Goal: Task Accomplishment & Management: Use online tool/utility

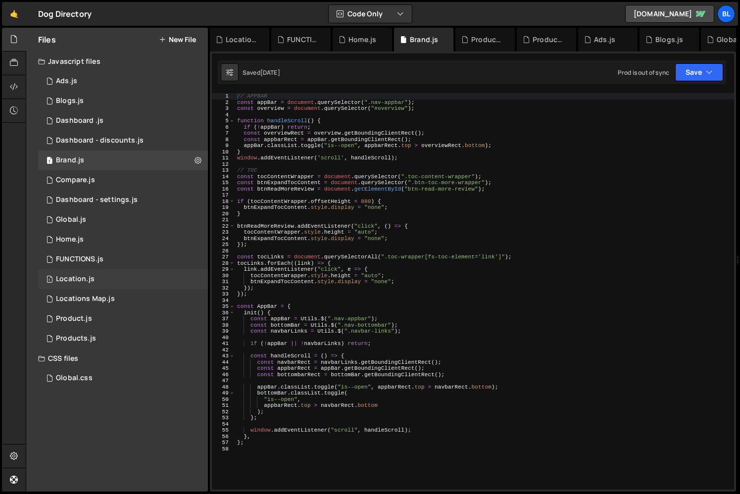
click at [117, 275] on div "1 Location.js 0" at bounding box center [123, 279] width 170 height 20
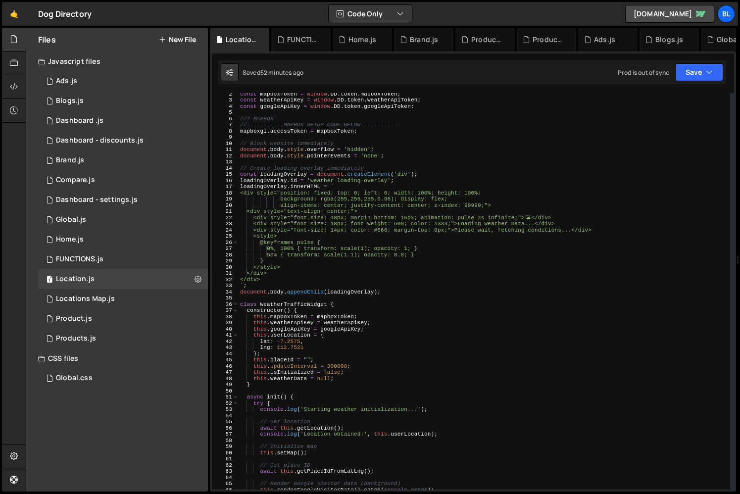
scroll to position [8, 0]
click at [290, 175] on div "const mapboxToken = window . DD . token . mapboxToken ; const weatherApiKey = w…" at bounding box center [484, 295] width 492 height 409
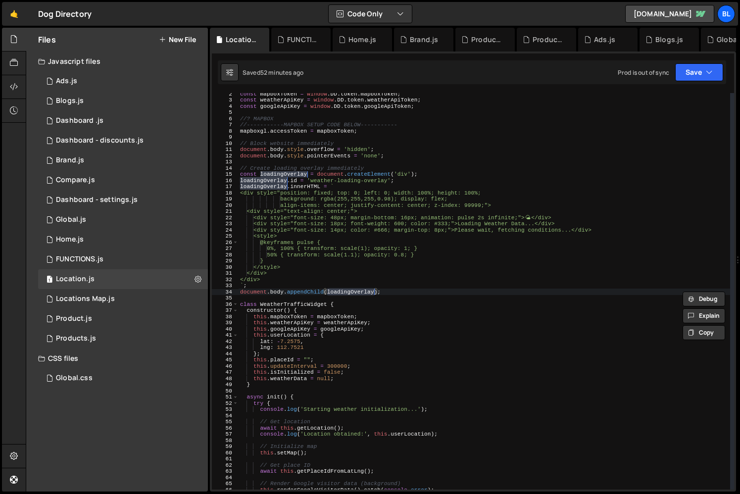
click at [391, 291] on div "const mapboxToken = window . DD . token . mapboxToken ; const weatherApiKey = w…" at bounding box center [484, 295] width 492 height 409
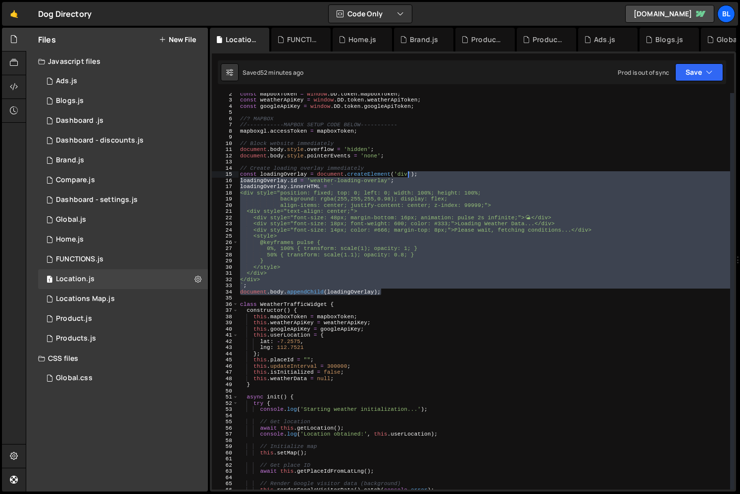
drag, startPoint x: 391, startPoint y: 291, endPoint x: 409, endPoint y: 173, distance: 118.7
click at [409, 173] on div "const mapboxToken = window . DD . token . mapboxToken ; const weatherApiKey = w…" at bounding box center [484, 295] width 492 height 409
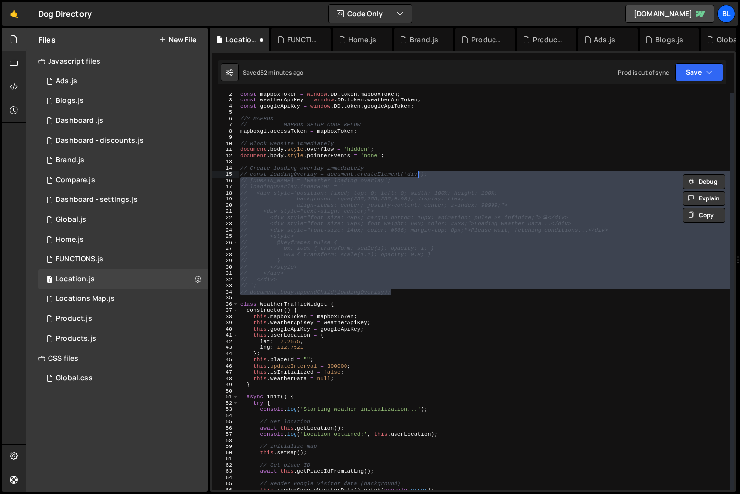
click at [393, 258] on div "const mapboxToken = window . DD . token . mapboxToken ; const weatherApiKey = w…" at bounding box center [484, 295] width 492 height 409
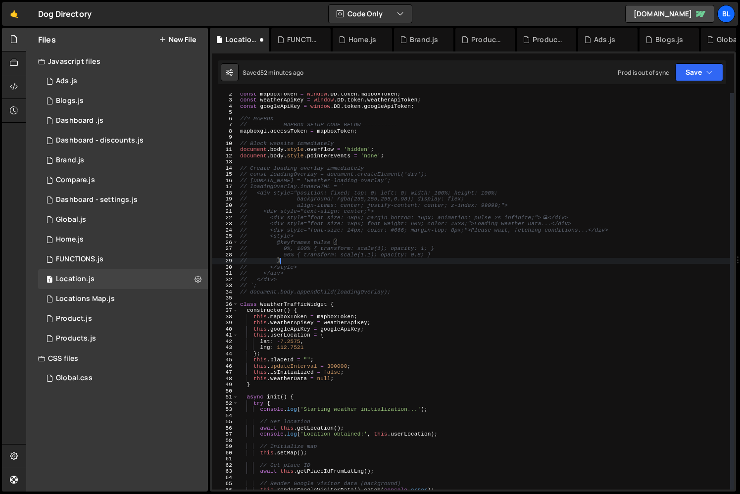
click at [384, 157] on div "const mapboxToken = window . DD . token . mapboxToken ; const weatherApiKey = w…" at bounding box center [484, 295] width 492 height 409
click at [395, 148] on div "const mapboxToken = window . DD . token . mapboxToken ; const weatherApiKey = w…" at bounding box center [484, 295] width 492 height 409
click at [387, 156] on div "const mapboxToken = window . DD . token . mapboxToken ; const weatherApiKey = w…" at bounding box center [484, 295] width 492 height 409
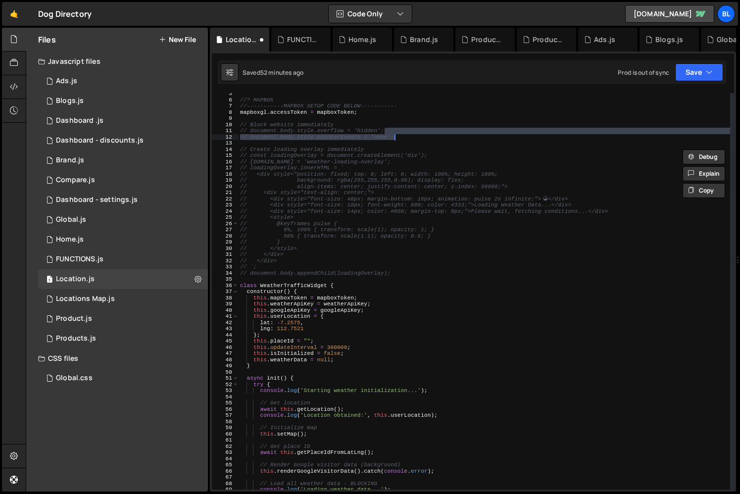
click at [376, 321] on div "//? MAPBOX //-----------MAPBOX SETUP CODE BELOW----------- mapboxgl . accessTok…" at bounding box center [484, 295] width 492 height 409
type textarea "lat: -7.2575,"
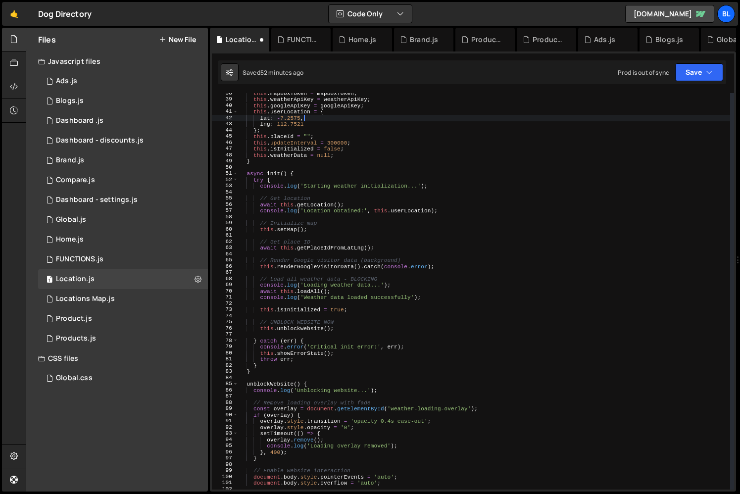
scroll to position [237, 0]
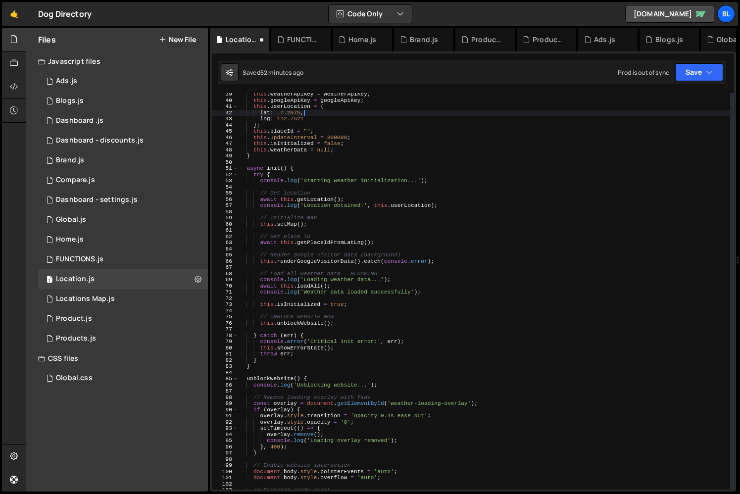
click at [305, 326] on div "this . weatherApiKey = weatherApiKey ; this . googleApiKey = googleApiKey ; thi…" at bounding box center [484, 295] width 492 height 409
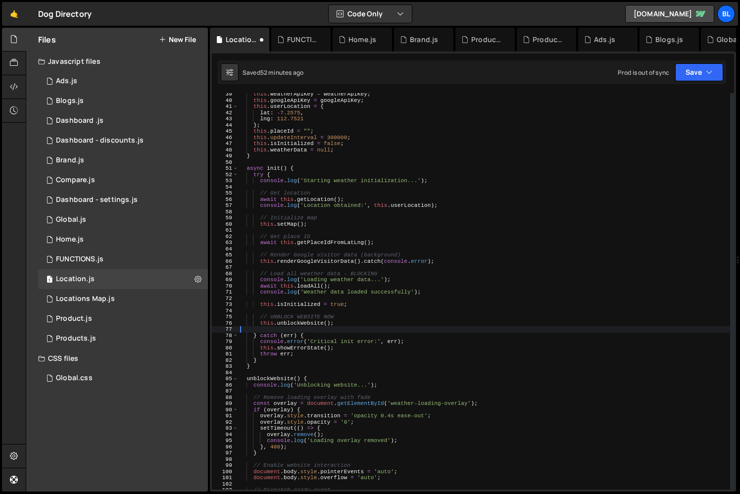
click at [305, 326] on div "this . weatherApiKey = weatherApiKey ; this . googleApiKey = googleApiKey ; thi…" at bounding box center [484, 295] width 492 height 409
click at [326, 323] on div "this . weatherApiKey = weatherApiKey ; this . googleApiKey = googleApiKey ; thi…" at bounding box center [484, 295] width 492 height 409
type textarea "this.unblockWebsite();"
click at [344, 326] on div "this . weatherApiKey = weatherApiKey ; this . googleApiKey = googleApiKey ; thi…" at bounding box center [484, 295] width 492 height 409
click at [340, 324] on div "this . weatherApiKey = weatherApiKey ; this . googleApiKey = googleApiKey ; thi…" at bounding box center [484, 295] width 492 height 409
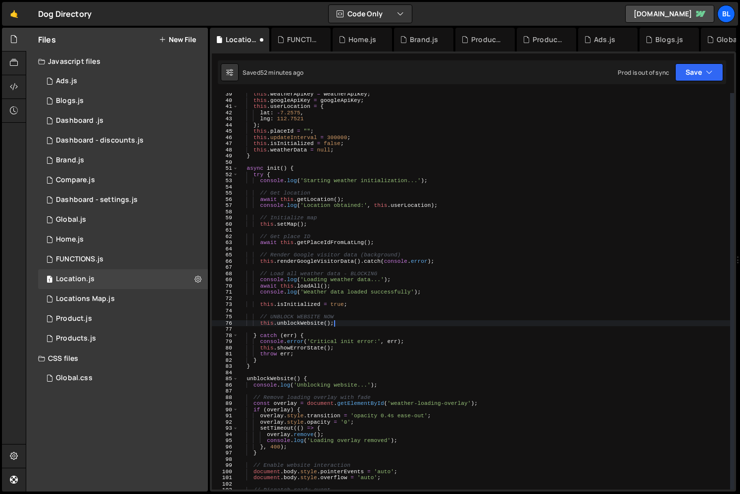
click at [349, 311] on div "this . weatherApiKey = weatherApiKey ; this . googleApiKey = googleApiKey ; thi…" at bounding box center [484, 295] width 492 height 409
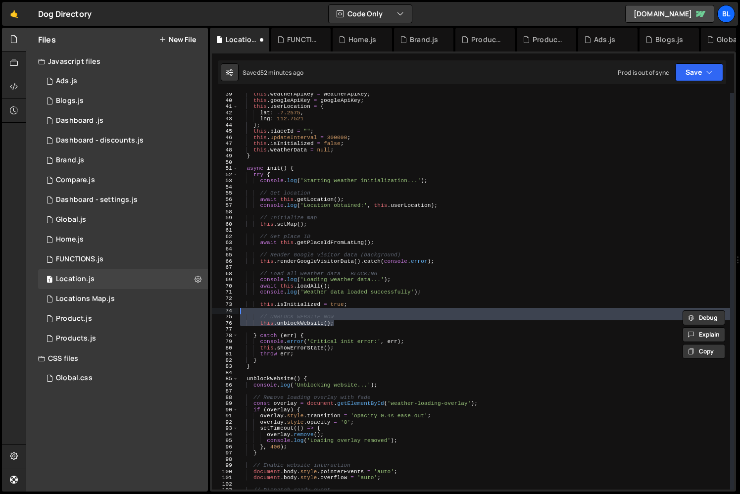
click at [314, 325] on div "this . weatherApiKey = weatherApiKey ; this . googleApiKey = googleApiKey ; thi…" at bounding box center [484, 295] width 492 height 409
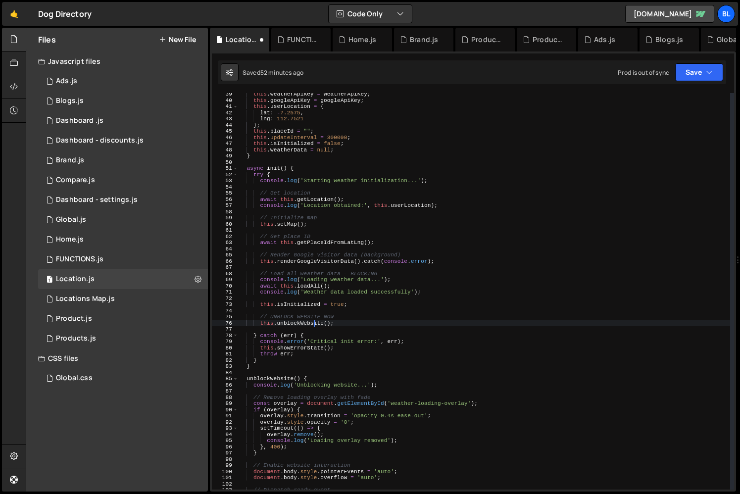
click at [314, 325] on div "this . weatherApiKey = weatherApiKey ; this . googleApiKey = googleApiKey ; thi…" at bounding box center [484, 295] width 492 height 409
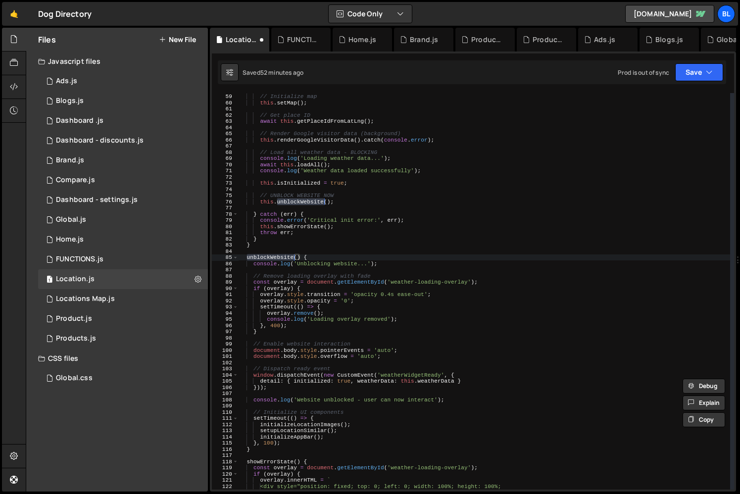
scroll to position [359, 0]
click at [290, 449] on div "// Initialize map this . setMap ( ) ; // Get place ID await this . getPlaceIdFr…" at bounding box center [484, 291] width 492 height 409
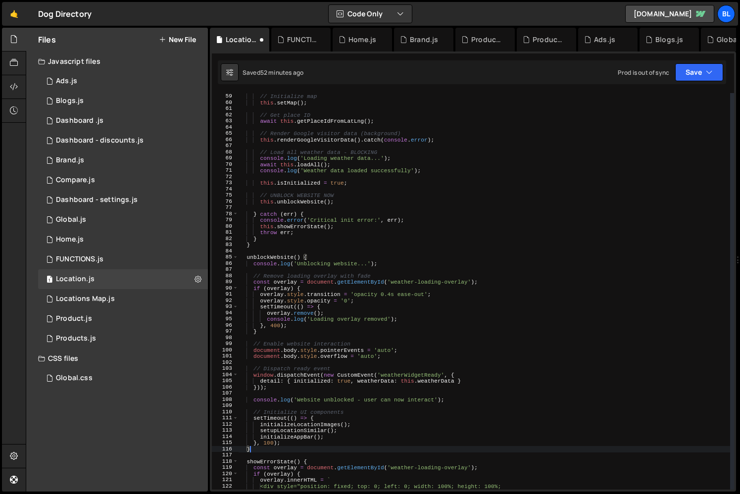
click at [292, 442] on div "// Initialize map this . setMap ( ) ; // Get place ID await this . getPlaceIdFr…" at bounding box center [484, 291] width 492 height 409
click at [252, 423] on div "// Initialize map this . setMap ( ) ; // Get place ID await this . getPlaceIdFr…" at bounding box center [484, 291] width 492 height 409
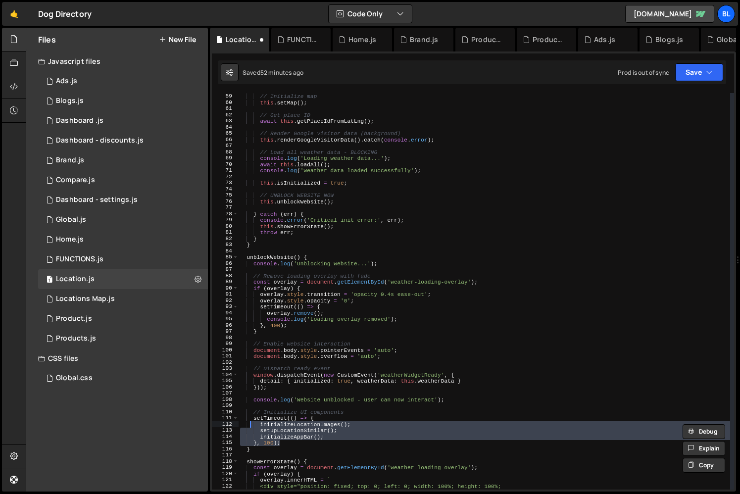
click at [252, 417] on div "// Initialize map this . setMap ( ) ; // Get place ID await this . getPlaceIdFr…" at bounding box center [484, 291] width 492 height 409
type textarea "setTimeout(() => { initializeLocationImages();"
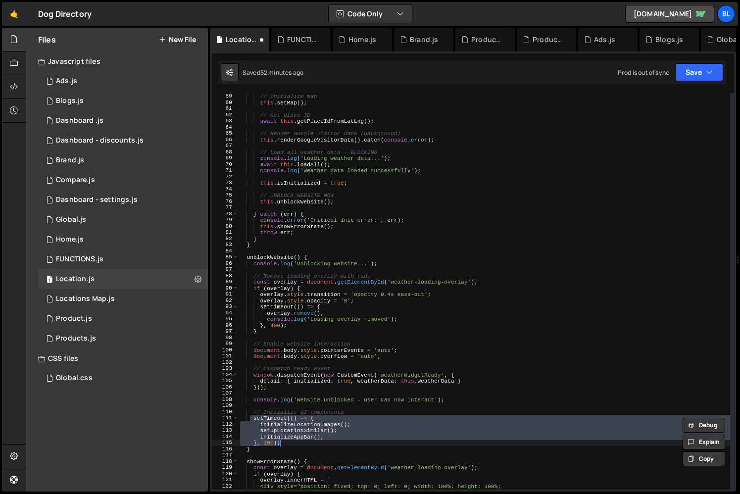
click at [433, 385] on div "// Initialize map this . setMap ( ) ; // Get place ID await this . getPlaceIdFr…" at bounding box center [484, 291] width 492 height 409
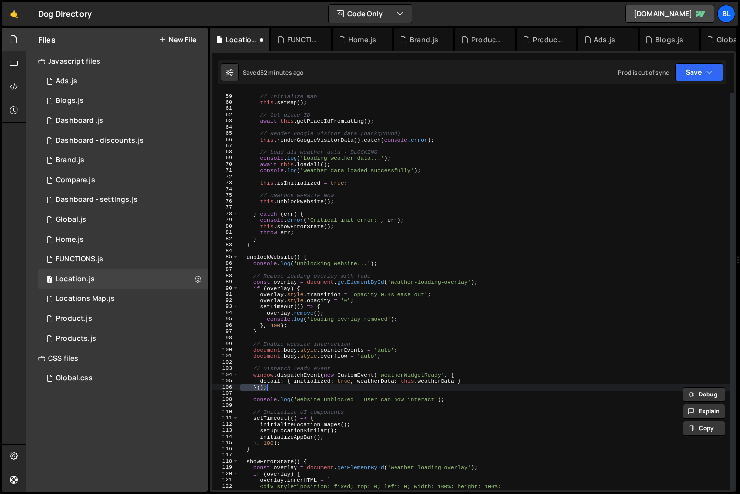
click at [439, 381] on div "// Initialize map this . setMap ( ) ; // Get place ID await this . getPlaceIdFr…" at bounding box center [484, 291] width 492 height 409
click at [376, 351] on div "// Initialize map this . setMap ( ) ; // Get place ID await this . getPlaceIdFr…" at bounding box center [484, 291] width 492 height 409
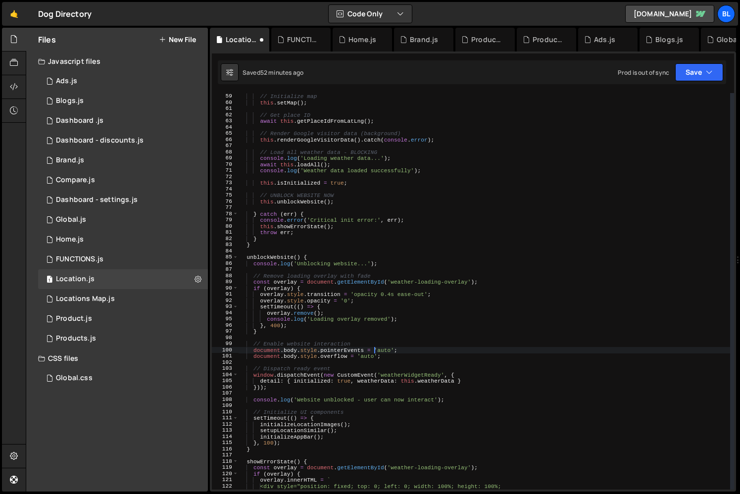
click at [386, 354] on div "// Initialize map this . setMap ( ) ; // Get place ID await this . getPlaceIdFr…" at bounding box center [484, 291] width 492 height 409
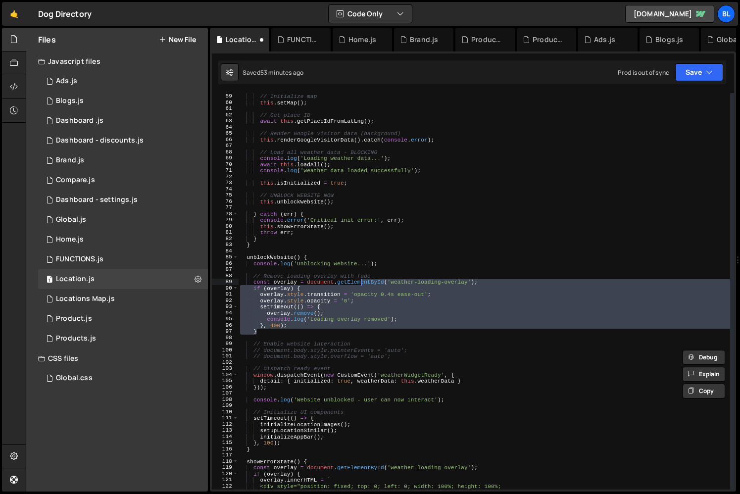
type textarea "// const overlay = document.getElementById('weather-loading-overlay'); // if (o…"
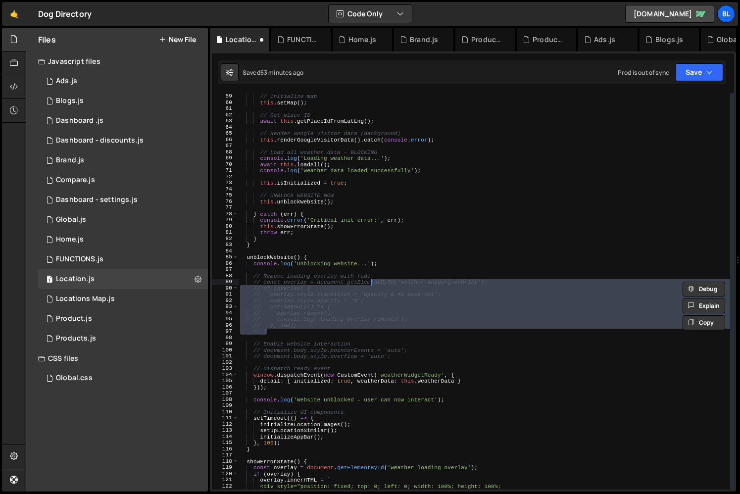
drag, startPoint x: 335, startPoint y: 331, endPoint x: 360, endPoint y: 283, distance: 54.2
click at [360, 283] on div "// Initialize map this . setMap ( ) ; // Get place ID await this . getPlaceIdFr…" at bounding box center [484, 291] width 492 height 409
click at [356, 403] on div "// Initialize map this . setMap ( ) ; // Get place ID await this . getPlaceIdFr…" at bounding box center [484, 291] width 492 height 409
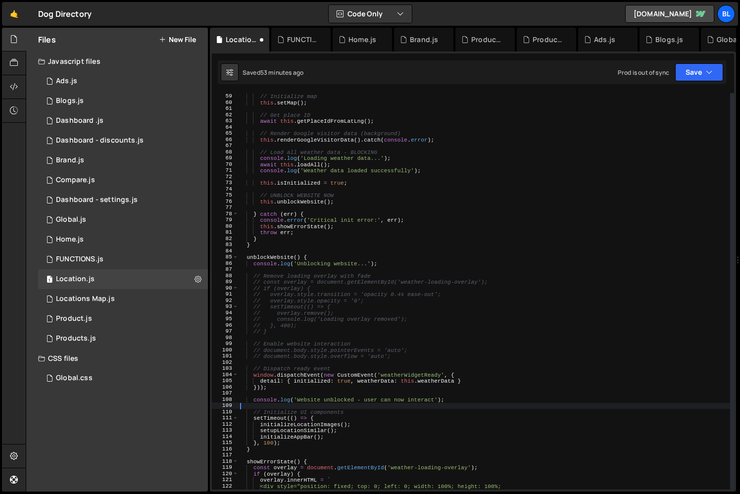
click at [303, 376] on div "// Initialize map this . setMap ( ) ; // Get place ID await this . getPlaceIdFr…" at bounding box center [484, 291] width 492 height 409
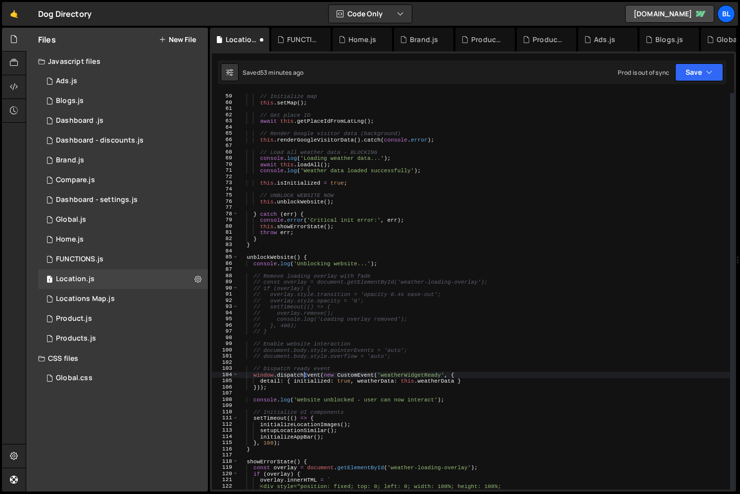
click at [358, 380] on div "// Initialize map this . setMap ( ) ; // Get place ID await this . getPlaceIdFr…" at bounding box center [484, 291] width 492 height 409
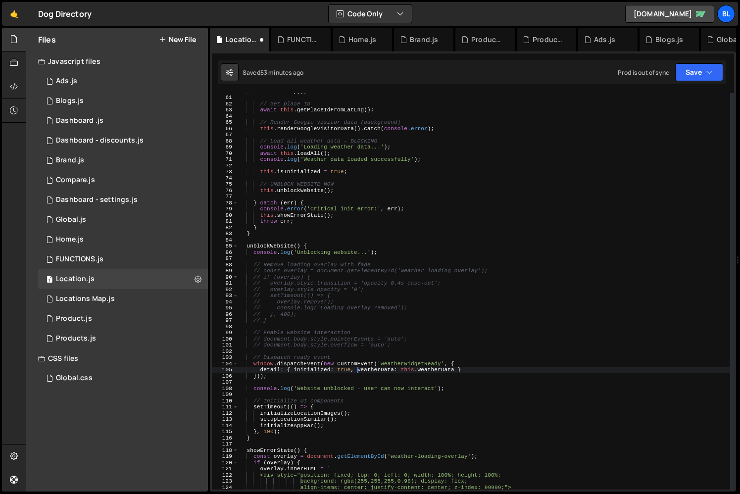
scroll to position [371, 0]
click at [326, 433] on div "// Get place ID await this . getPlaceIdFromLatLng ( ) ; // Render Google visito…" at bounding box center [484, 297] width 492 height 409
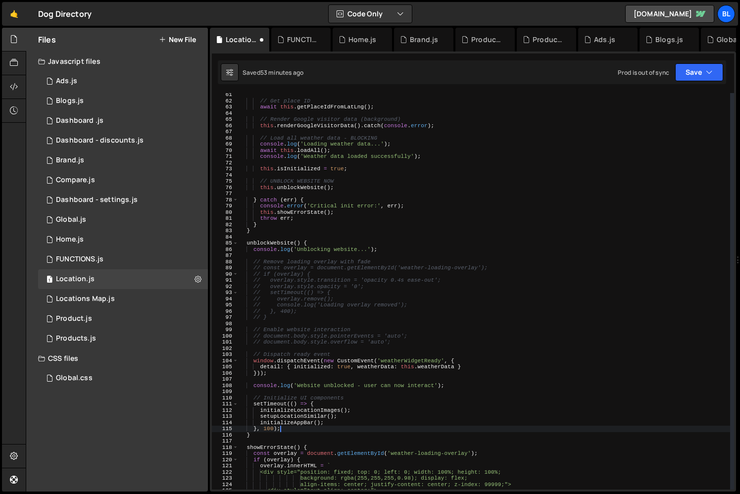
scroll to position [381, 0]
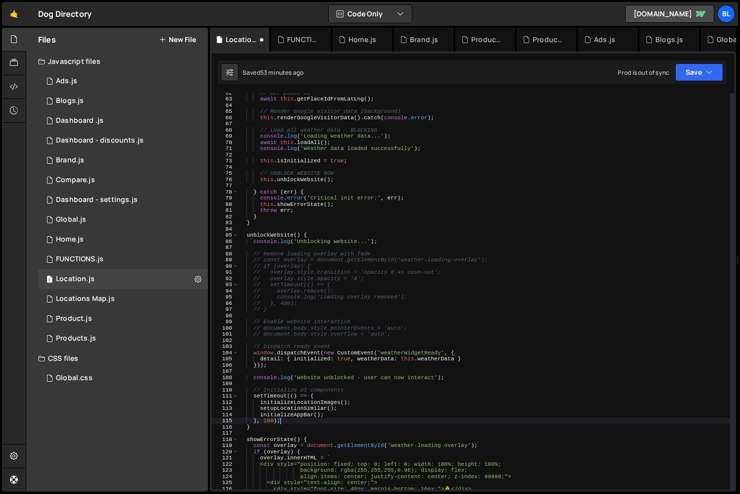
click at [311, 401] on div "// Get place ID await this . getPlaceIdFromLatLng ( ) ; // Render Google visito…" at bounding box center [484, 294] width 492 height 409
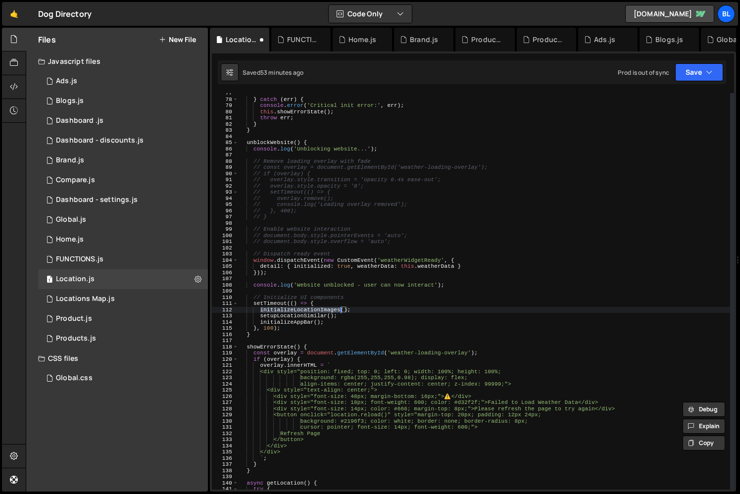
scroll to position [477, 0]
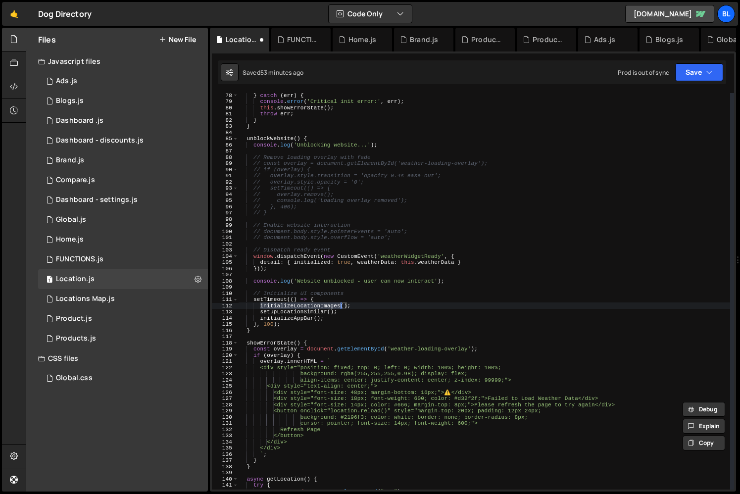
click at [280, 343] on div "} catch ( err ) { console . error ( 'Critical init error:' , err ) ; this . sho…" at bounding box center [484, 296] width 492 height 409
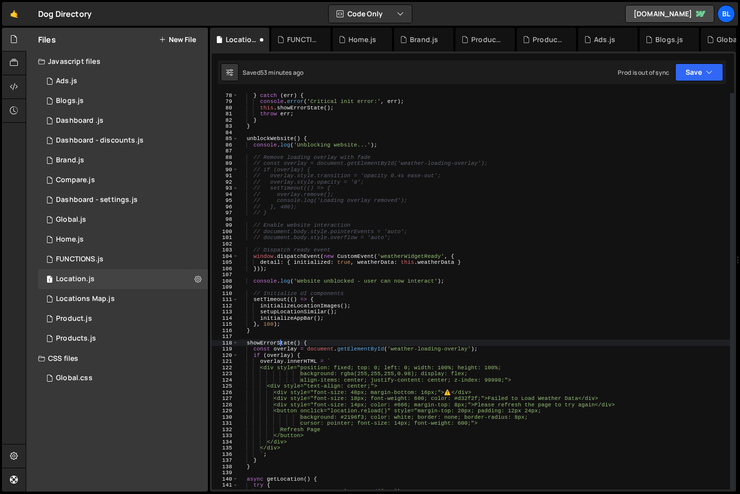
click at [280, 343] on div "} catch ( err ) { console . error ( 'Critical init error:' , err ) ; this . sho…" at bounding box center [484, 296] width 492 height 409
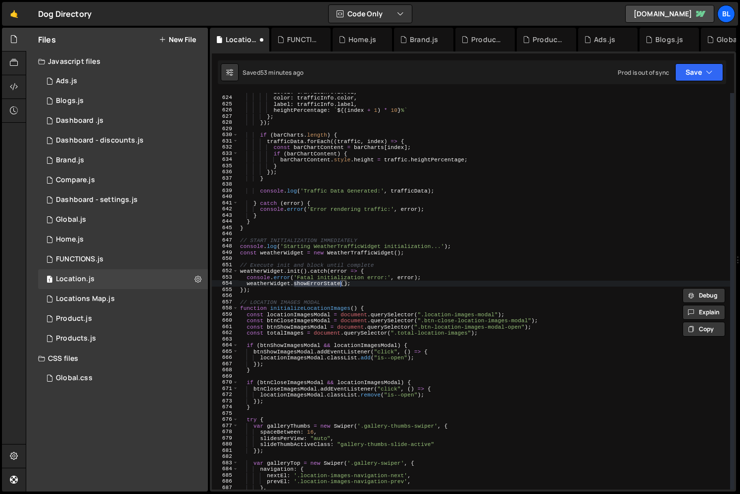
scroll to position [3859, 0]
click at [287, 277] on div "level : trafficInfo . level , color : trafficInfo . color , label : trafficInfo…" at bounding box center [484, 293] width 492 height 409
click at [271, 274] on div "level : trafficInfo . level , color : trafficInfo . color , label : trafficInfo…" at bounding box center [484, 293] width 492 height 409
click at [310, 290] on div "level : trafficInfo . level , color : trafficInfo . color , label : trafficInfo…" at bounding box center [484, 293] width 492 height 409
type textarea "});"
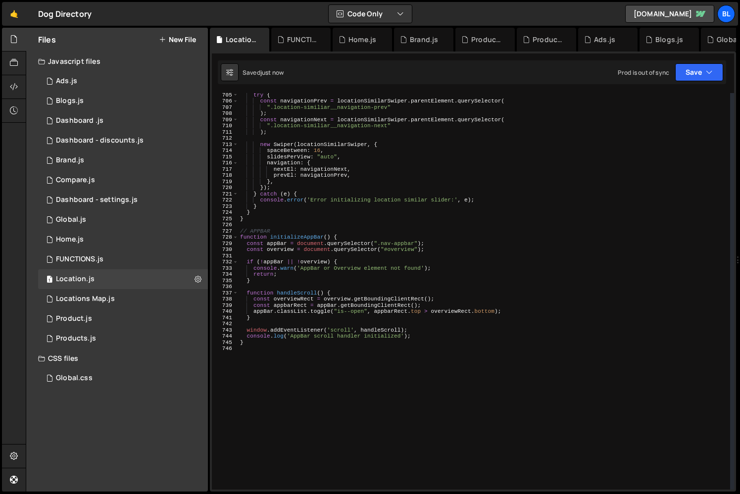
scroll to position [4364, 0]
click at [329, 422] on div "try { const navigationPrev = locationSimilarSwiper . parentElement . querySelec…" at bounding box center [484, 296] width 492 height 409
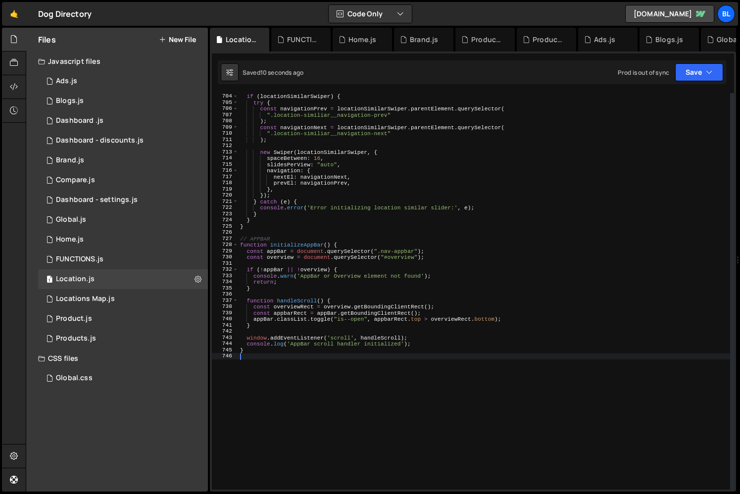
scroll to position [4355, 0]
click at [314, 395] on div "if ( locationSimilarSwiper ) { try { const navigationPrev = locationSimilarSwip…" at bounding box center [484, 291] width 492 height 409
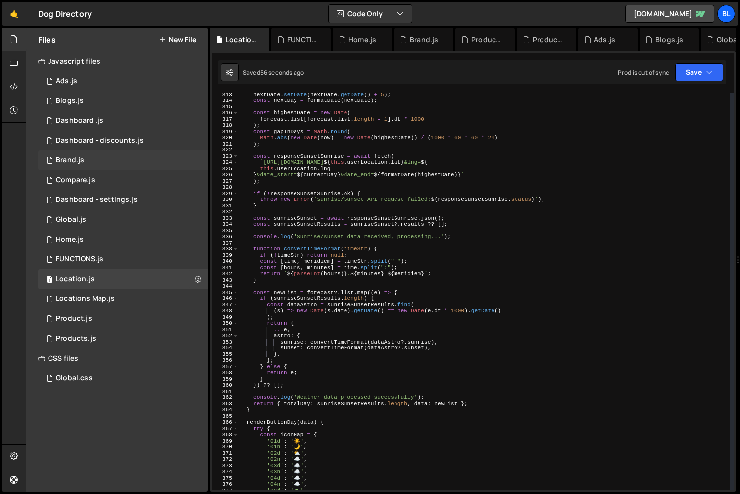
scroll to position [1938, 0]
click at [108, 222] on div "1 Global.js 0" at bounding box center [123, 220] width 170 height 20
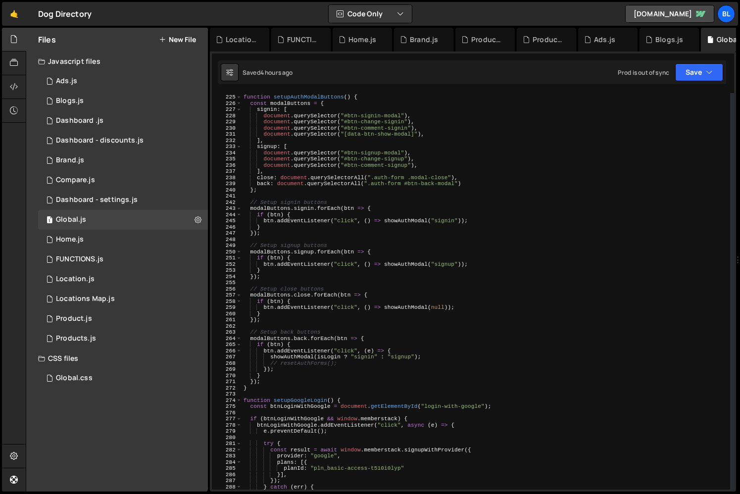
scroll to position [1391, 0]
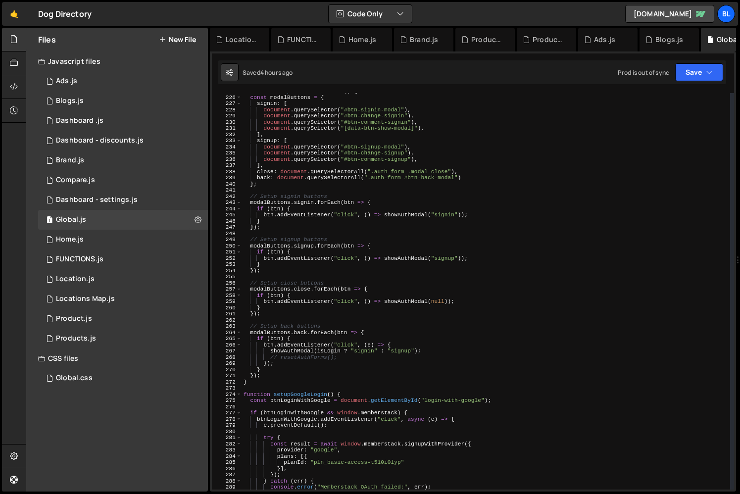
click at [413, 320] on div "function setupAuthModalButtons ( ) { const modalButtons = { signin : [ document…" at bounding box center [486, 292] width 489 height 409
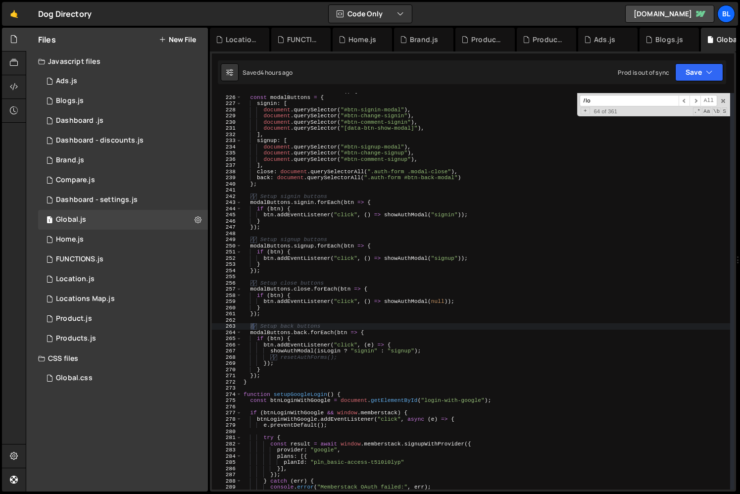
scroll to position [9466, 0]
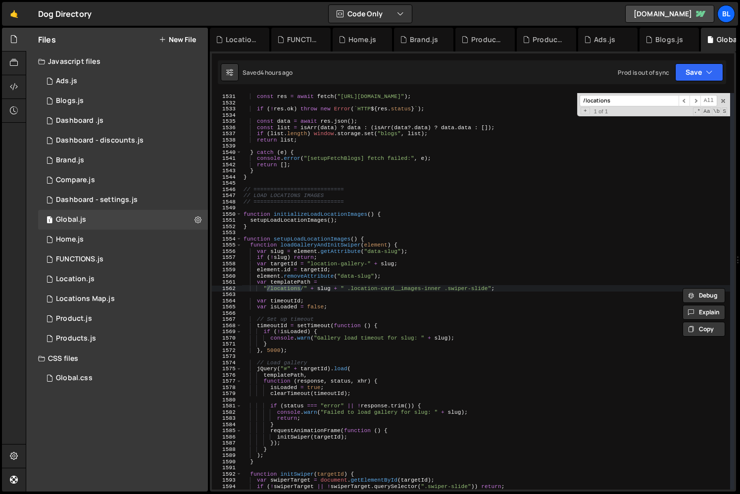
type input "/locations"
click at [304, 313] on div "const res = await fetch ( "https://hook.us2.make.com/ag0kn6dywa3jc7y3y2l65sufon…" at bounding box center [486, 291] width 489 height 409
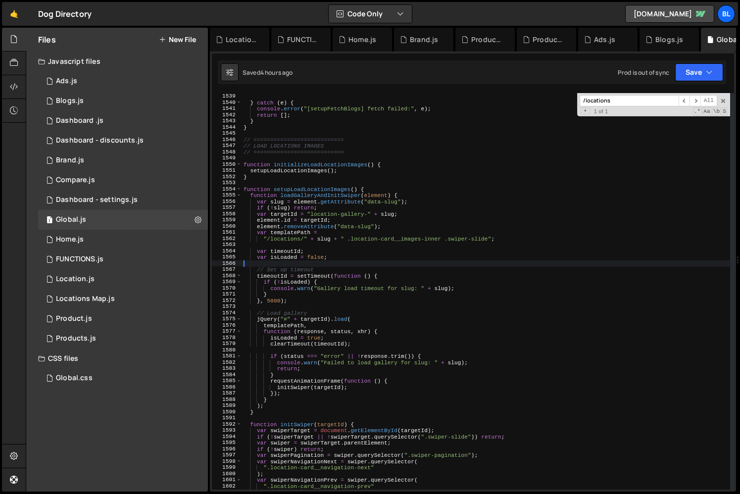
scroll to position [9519, 0]
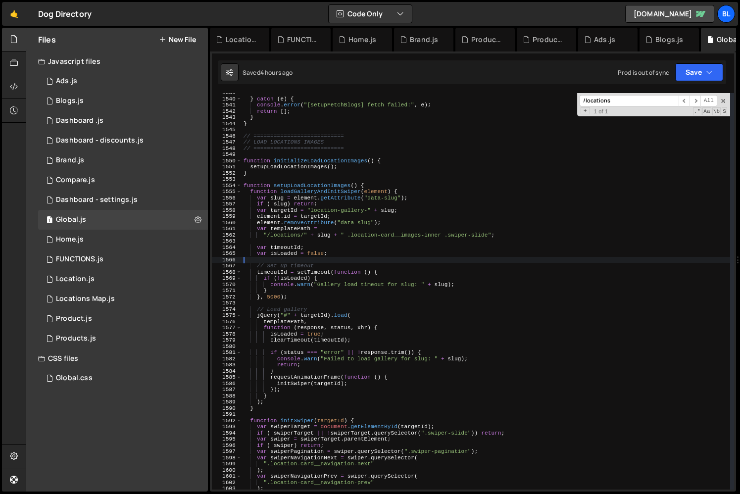
click at [292, 281] on div "} catch ( e ) { console . error ( "[setupFetchBlogs] fetch failed:" , e ) ; ret…" at bounding box center [486, 294] width 489 height 409
click at [274, 291] on div "} catch ( e ) { console . error ( "[setupFetchBlogs] fetch failed:" , e ) ; ret…" at bounding box center [486, 294] width 489 height 409
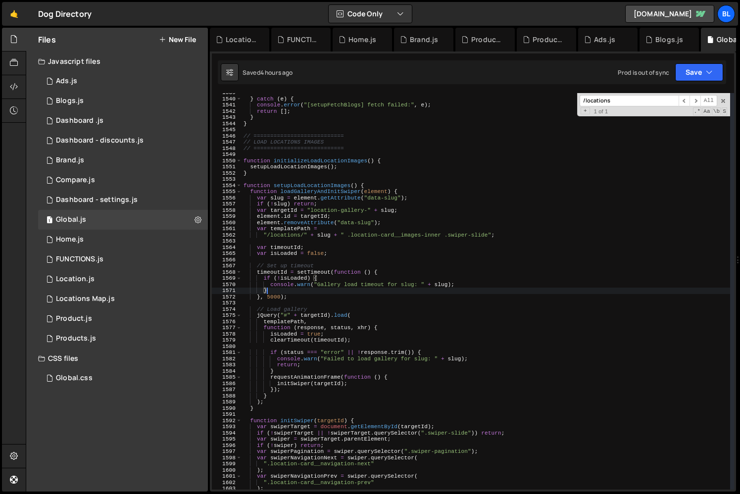
click at [291, 299] on div "} catch ( e ) { console . error ( "[setupFetchBlogs] fetch failed:" , e ) ; ret…" at bounding box center [486, 294] width 489 height 409
type textarea "}, 5000);"
click at [275, 296] on div "} catch ( e ) { console . error ( "[setupFetchBlogs] fetch failed:" , e ) ; ret…" at bounding box center [486, 294] width 489 height 409
click at [298, 301] on div "} catch ( e ) { console . error ( "[setupFetchBlogs] fetch failed:" , e ) ; ret…" at bounding box center [486, 294] width 489 height 409
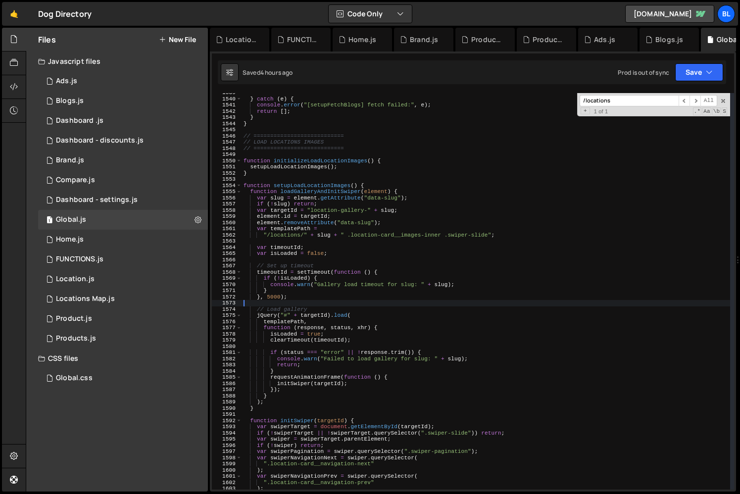
click at [274, 275] on div "} catch ( e ) { console . error ( "[setupFetchBlogs] fetch failed:" , e ) ; ret…" at bounding box center [486, 294] width 489 height 409
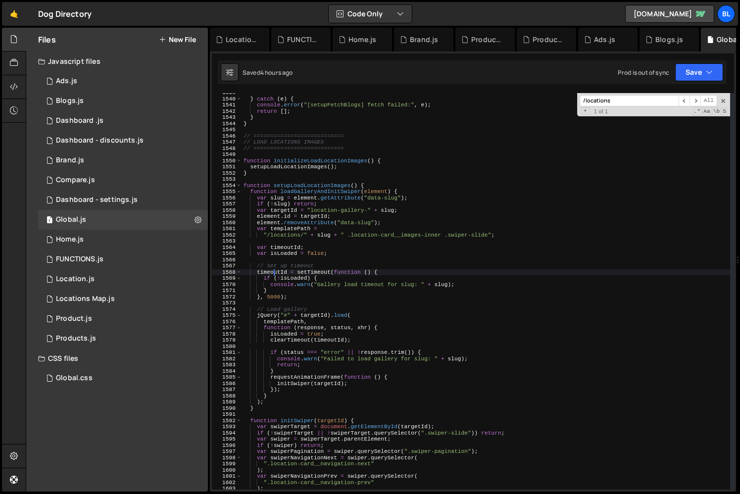
click at [274, 275] on div "} catch ( e ) { console . error ( "[setupFetchBlogs] fetch failed:" , e ) ; ret…" at bounding box center [486, 294] width 489 height 409
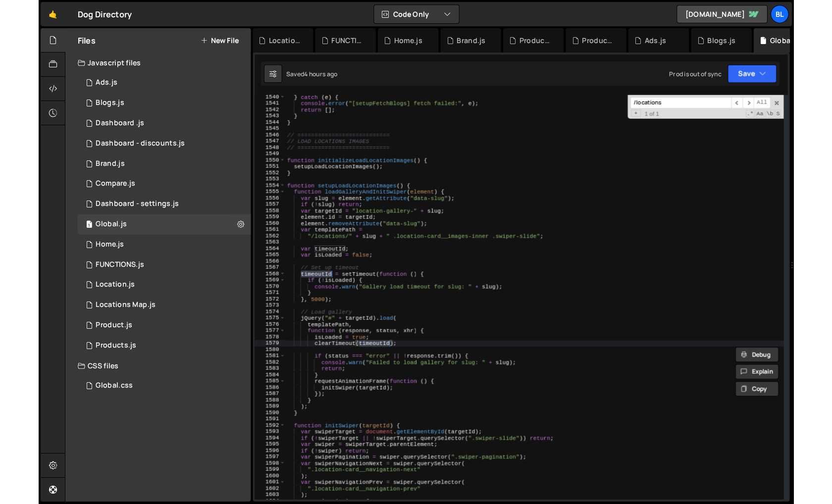
scroll to position [9528, 0]
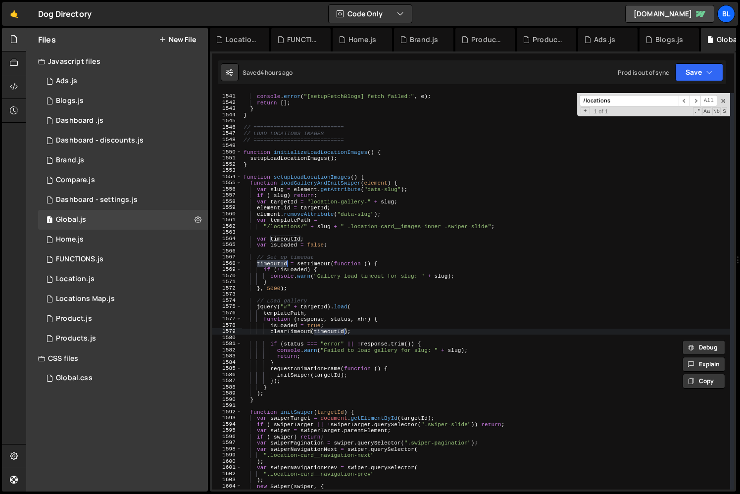
click at [272, 289] on div "} catch ( e ) { console . error ( "[setupFetchBlogs] fetch failed:" , e ) ; ret…" at bounding box center [486, 291] width 489 height 409
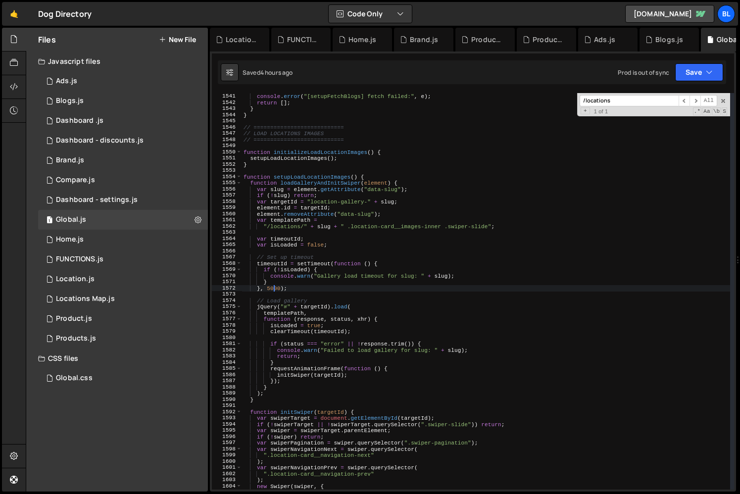
click at [296, 289] on div "} catch ( e ) { console . error ( "[setupFetchBlogs] fetch failed:" , e ) ; ret…" at bounding box center [486, 291] width 489 height 409
click at [285, 264] on div "} catch ( e ) { console . error ( "[setupFetchBlogs] fetch failed:" , e ) ; ret…" at bounding box center [486, 291] width 489 height 409
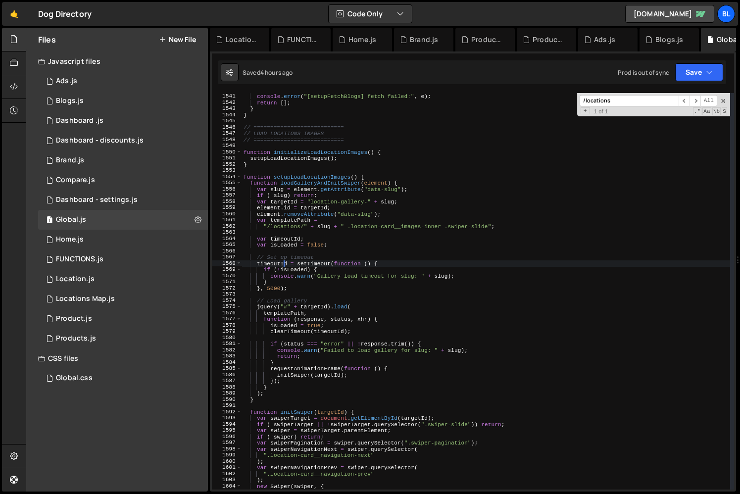
click at [295, 283] on div "} catch ( e ) { console . error ( "[setupFetchBlogs] fetch failed:" , e ) ; ret…" at bounding box center [486, 291] width 489 height 409
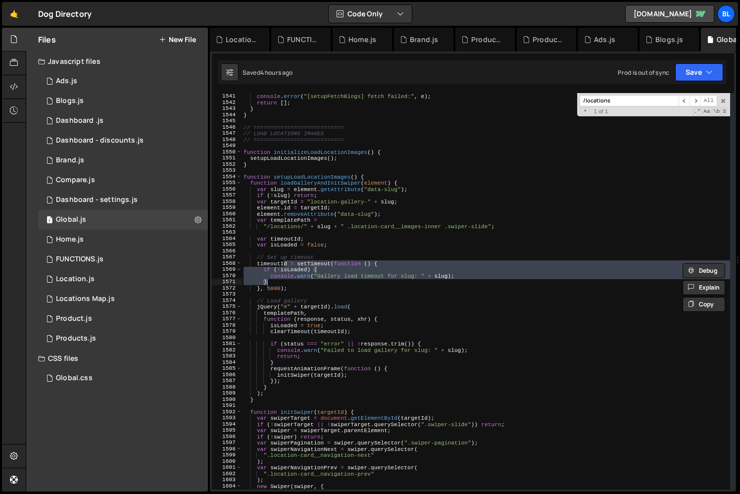
click at [295, 291] on div "} catch ( e ) { console . error ( "[setupFetchBlogs] fetch failed:" , e ) ; ret…" at bounding box center [486, 291] width 489 height 409
click at [328, 332] on div "} catch ( e ) { console . error ( "[setupFetchBlogs] fetch failed:" , e ) ; ret…" at bounding box center [486, 291] width 489 height 409
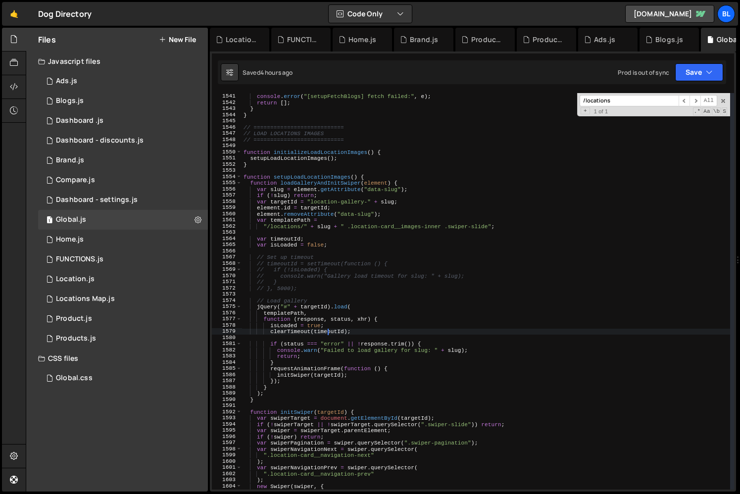
type textarea "// clearTimeout(timeoutId);"
click at [354, 335] on div "} catch ( e ) { console . error ( "[setupFetchBlogs] fetch failed:" , e ) ; ret…" at bounding box center [486, 291] width 489 height 409
click at [440, 281] on div "} catch ( e ) { console . error ( "[setupFetchBlogs] fetch failed:" , e ) ; ret…" at bounding box center [486, 291] width 488 height 409
click at [419, 298] on div "} catch ( e ) { console . error ( "[setupFetchBlogs] fetch failed:" , e ) ; ret…" at bounding box center [486, 291] width 488 height 409
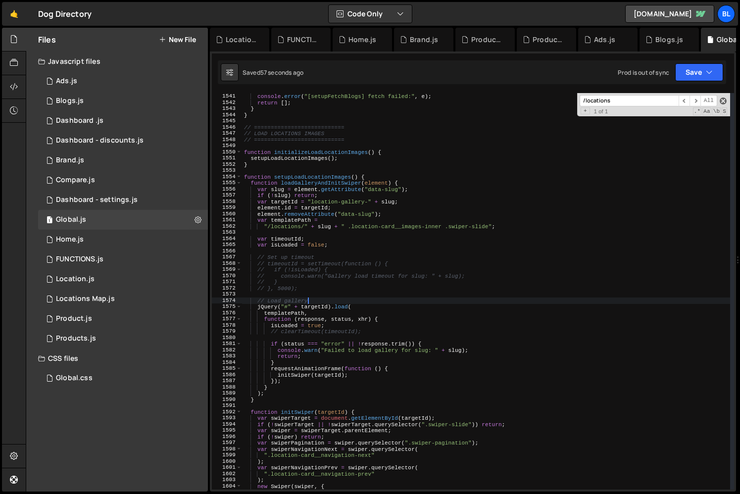
click at [721, 99] on span at bounding box center [723, 101] width 7 height 7
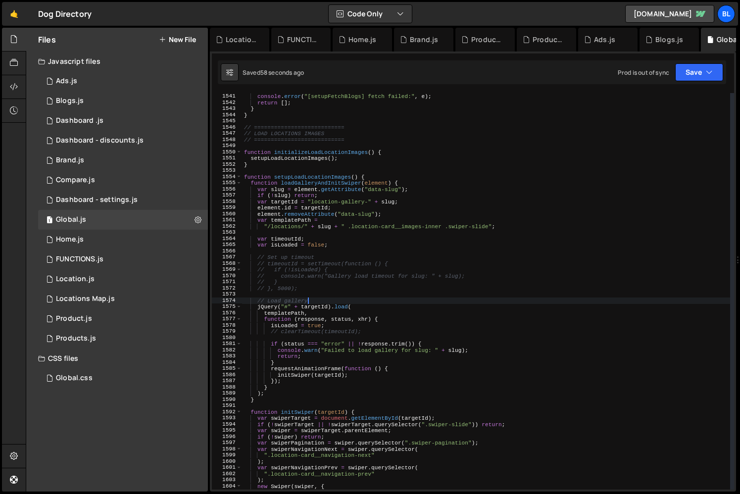
click at [380, 355] on div "} catch ( e ) { console . error ( "[setupFetchBlogs] fetch failed:" , e ) ; ret…" at bounding box center [486, 291] width 488 height 409
click at [364, 306] on div "} catch ( e ) { console . error ( "[setupFetchBlogs] fetch failed:" , e ) ; ret…" at bounding box center [486, 291] width 488 height 409
click at [346, 299] on div "} catch ( e ) { console . error ( "[setupFetchBlogs] fetch failed:" , e ) ; ret…" at bounding box center [486, 291] width 488 height 409
click at [322, 314] on div "} catch ( e ) { console . error ( "[setupFetchBlogs] fetch failed:" , e ) ; ret…" at bounding box center [486, 291] width 488 height 409
click at [335, 313] on div "} catch ( e ) { console . error ( "[setupFetchBlogs] fetch failed:" , e ) ; ret…" at bounding box center [486, 291] width 488 height 409
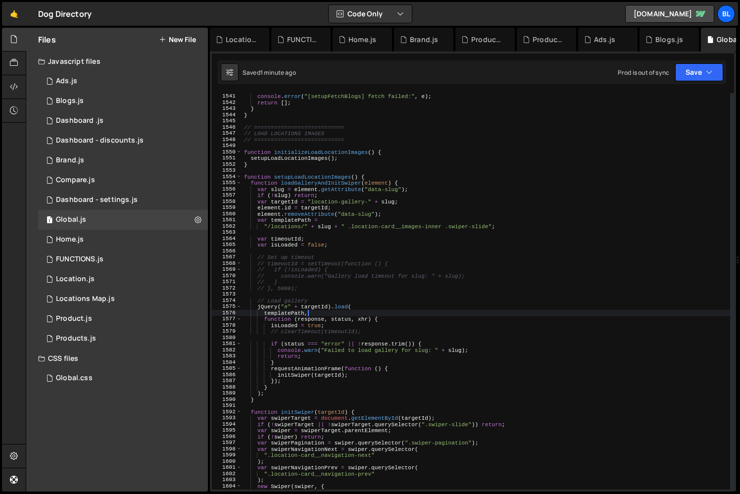
click at [356, 304] on div "} catch ( e ) { console . error ( "[setupFetchBlogs] fetch failed:" , e ) ; ret…" at bounding box center [486, 291] width 488 height 409
click at [347, 310] on div "} catch ( e ) { console . error ( "[setupFetchBlogs] fetch failed:" , e ) ; ret…" at bounding box center [486, 291] width 488 height 409
click at [340, 274] on div "} catch ( e ) { console . error ( "[setupFetchBlogs] fetch failed:" , e ) ; ret…" at bounding box center [486, 291] width 488 height 409
type textarea "// console.warn("Gallery load timeout for slug: " + slug);"
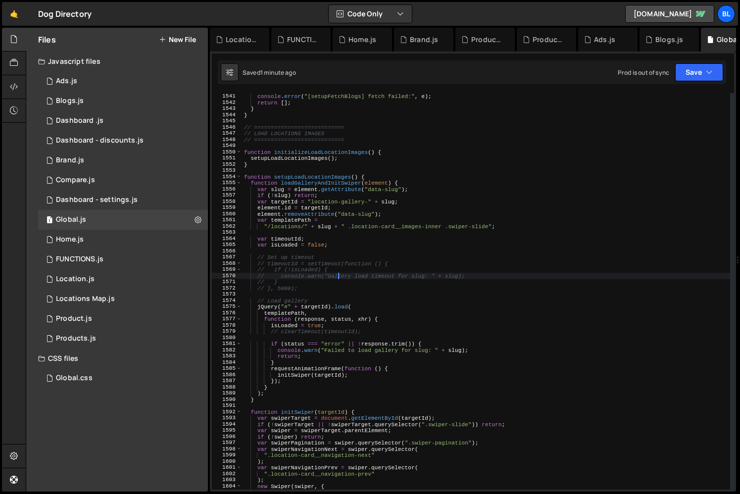
click at [321, 292] on div "} catch ( e ) { console . error ( "[setupFetchBlogs] fetch failed:" , e ) ; ret…" at bounding box center [486, 291] width 488 height 409
click at [313, 284] on div "} catch ( e ) { console . error ( "[setupFetchBlogs] fetch failed:" , e ) ; ret…" at bounding box center [486, 291] width 488 height 409
click at [308, 287] on div "} catch ( e ) { console . error ( "[setupFetchBlogs] fetch failed:" , e ) ; ret…" at bounding box center [486, 291] width 488 height 409
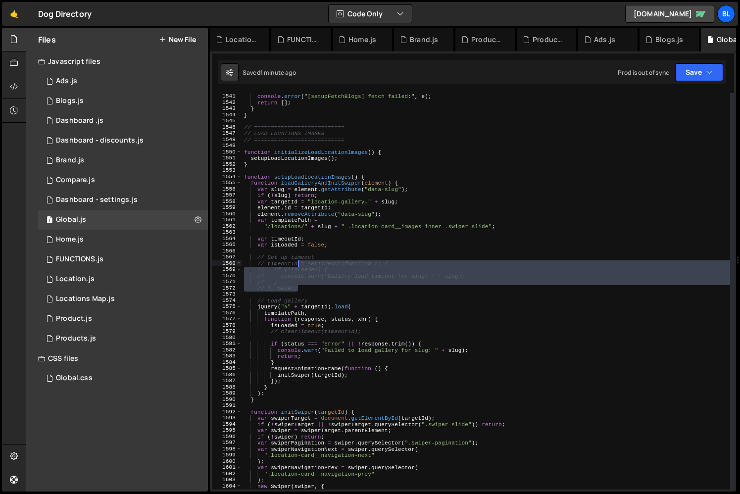
drag, startPoint x: 308, startPoint y: 287, endPoint x: 302, endPoint y: 261, distance: 26.9
click at [302, 261] on div "} catch ( e ) { console . error ( "[setupFetchBlogs] fetch failed:" , e ) ; ret…" at bounding box center [486, 291] width 488 height 409
click at [367, 334] on div "} catch ( e ) { console . error ( "[setupFetchBlogs] fetch failed:" , e ) ; ret…" at bounding box center [486, 291] width 488 height 409
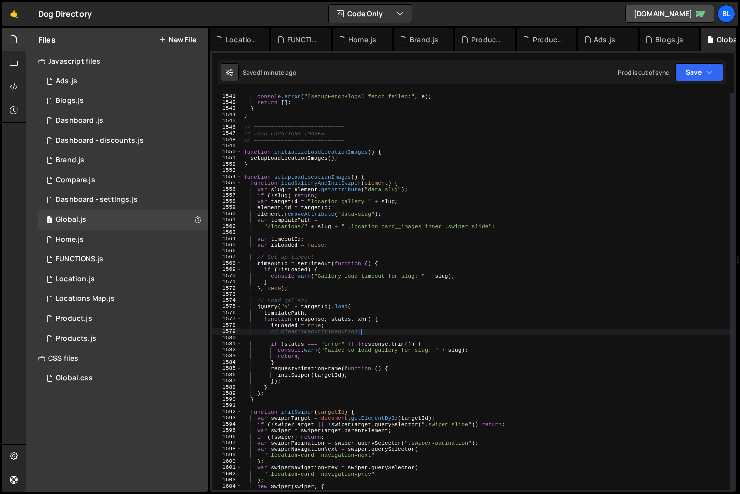
type textarea "clearTimeout(timeoutId);"
click at [272, 292] on div "} catch ( e ) { console . error ( "[setupFetchBlogs] fetch failed:" , e ) ; ret…" at bounding box center [486, 291] width 488 height 409
click at [272, 290] on div "} catch ( e ) { console . error ( "[setupFetchBlogs] fetch failed:" , e ) ; ret…" at bounding box center [486, 291] width 488 height 409
type textarea "}, 30000);"
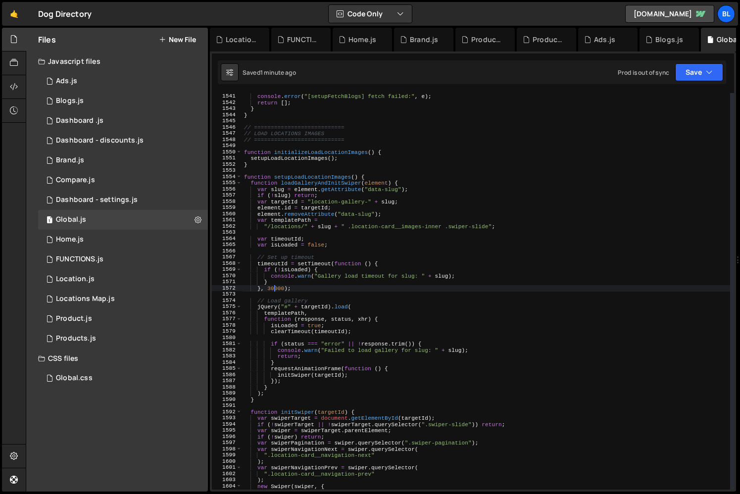
click at [306, 340] on div "} catch ( e ) { console . error ( "[setupFetchBlogs] fetch failed:" , e ) ; ret…" at bounding box center [486, 291] width 488 height 409
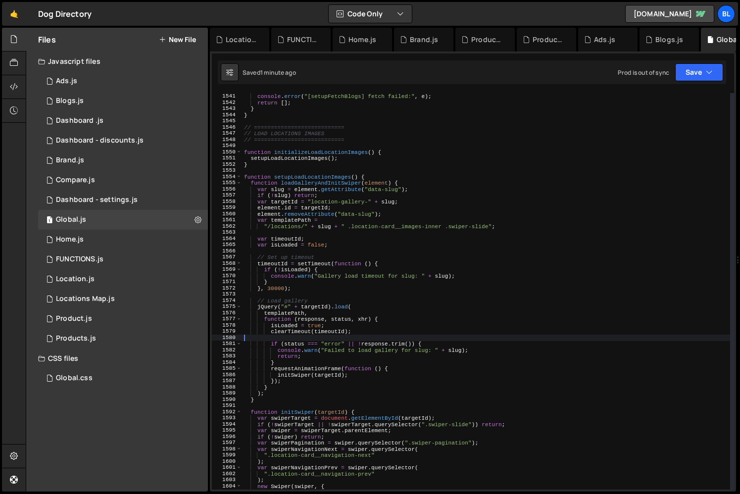
scroll to position [0, 0]
click at [293, 359] on div "} catch ( e ) { console . error ( "[setupFetchBlogs] fetch failed:" , e ) ; ret…" at bounding box center [486, 291] width 488 height 409
type textarea "}"
click at [292, 251] on div "} catch ( e ) { console . error ( "[setupFetchBlogs] fetch failed:" , e ) ; ret…" at bounding box center [486, 291] width 488 height 409
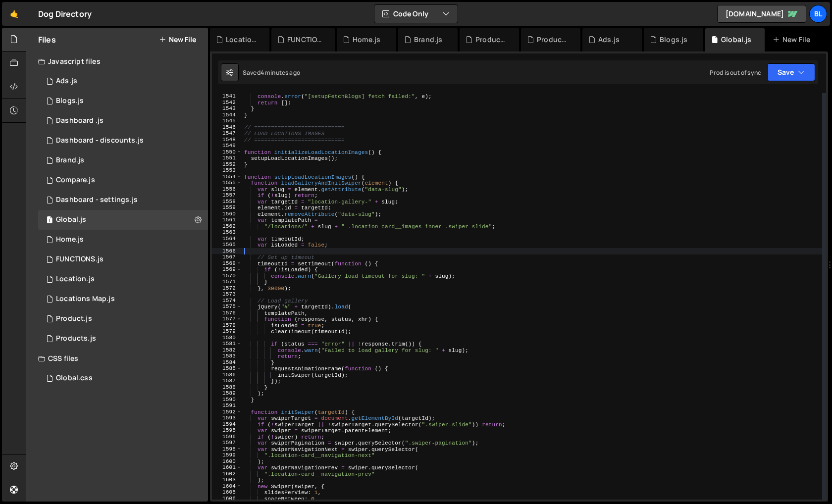
type textarea "x"
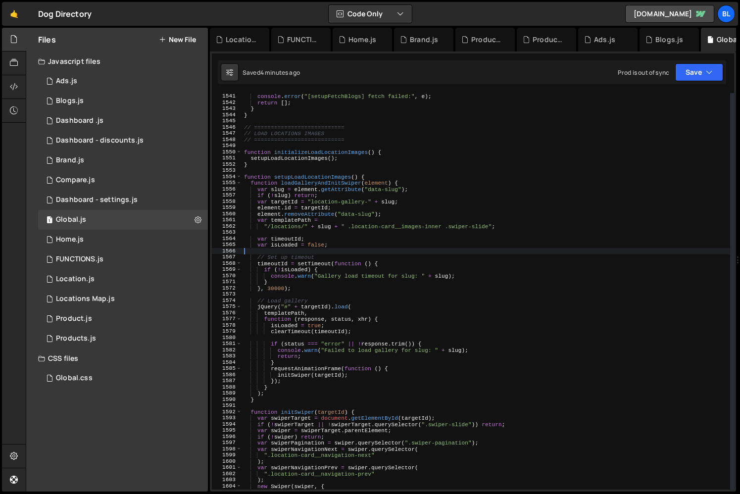
click at [374, 343] on div "} catch ( e ) { console . error ( "[setupFetchBlogs] fetch failed:" , e ) ; ret…" at bounding box center [486, 291] width 488 height 409
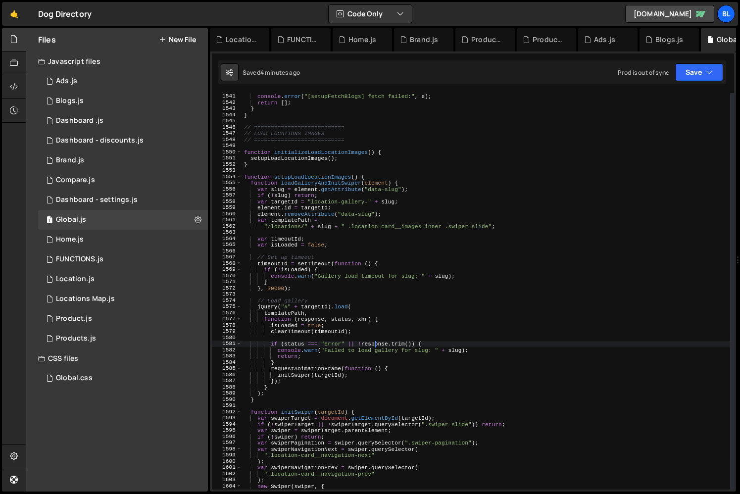
click at [374, 343] on div "} catch ( e ) { console . error ( "[setupFetchBlogs] fetch failed:" , e ) ; ret…" at bounding box center [486, 291] width 488 height 409
click at [308, 383] on div "} catch ( e ) { console . error ( "[setupFetchBlogs] fetch failed:" , e ) ; ret…" at bounding box center [486, 291] width 488 height 409
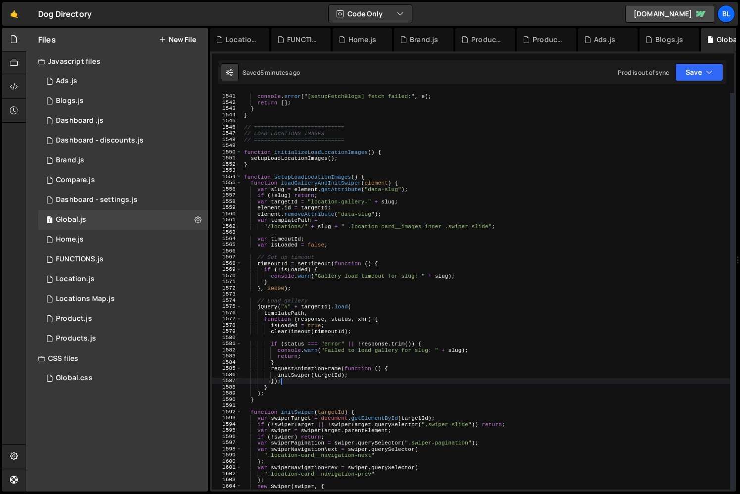
click at [299, 374] on div "} catch ( e ) { console . error ( "[setupFetchBlogs] fetch failed:" , e ) ; ret…" at bounding box center [486, 291] width 488 height 409
click at [302, 371] on div "} catch ( e ) { console . error ( "[setupFetchBlogs] fetch failed:" , e ) ; ret…" at bounding box center [486, 291] width 488 height 409
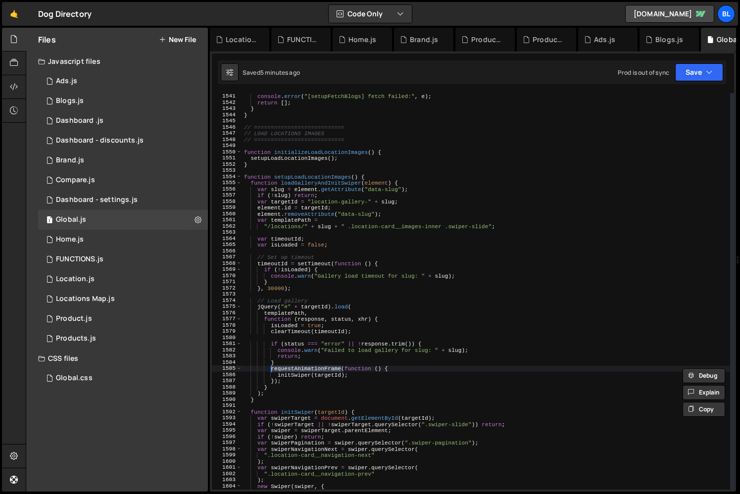
click at [318, 368] on div "} catch ( e ) { console . error ( "[setupFetchBlogs] fetch failed:" , e ) ; ret…" at bounding box center [486, 291] width 488 height 409
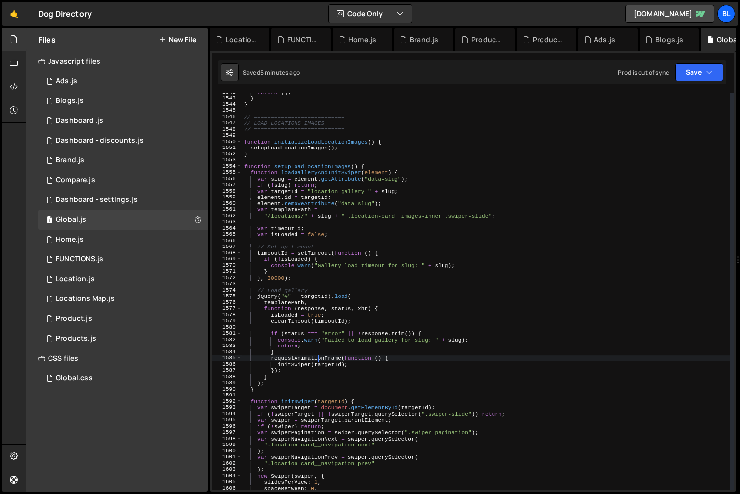
click at [297, 367] on div "return [ ] ; } } // =========================== // LOAD LOCATIONS IMAGES // ===…" at bounding box center [486, 293] width 488 height 409
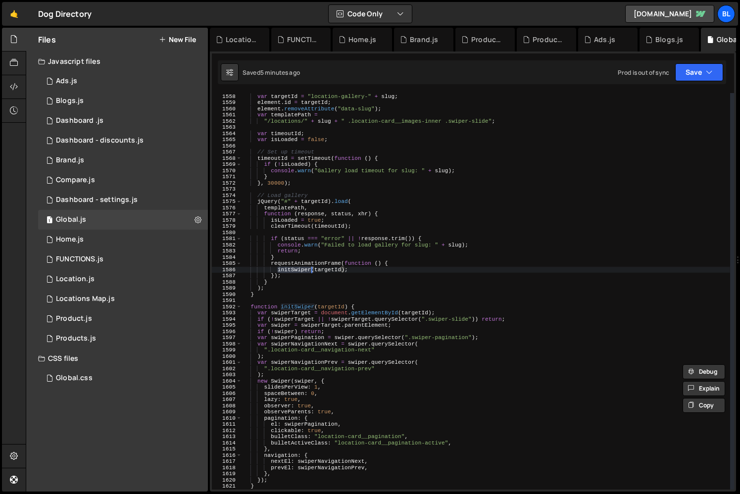
scroll to position [9636, 0]
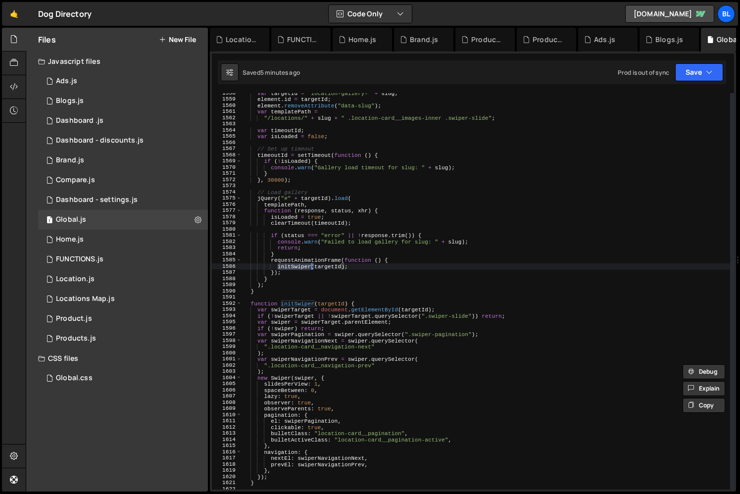
click at [314, 277] on div "var targetId = "location-gallery-" + slug ; element . id = targetId ; element .…" at bounding box center [486, 294] width 488 height 409
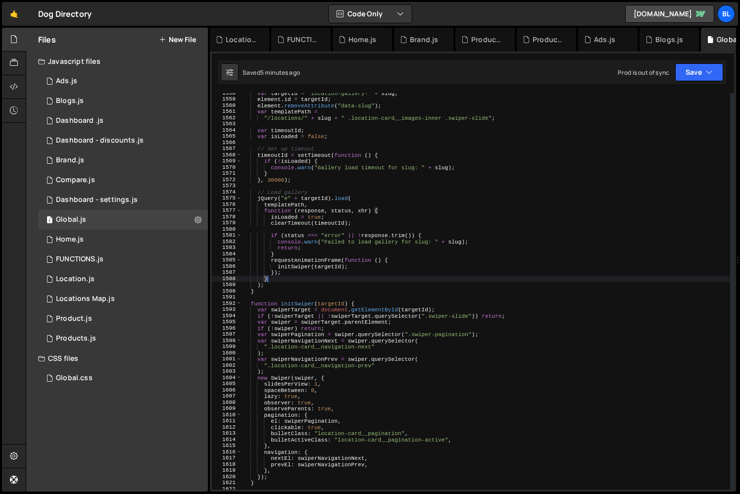
click at [313, 257] on div "var targetId = "location-gallery-" + slug ; element . id = targetId ; element .…" at bounding box center [486, 294] width 488 height 409
click at [289, 215] on div "var targetId = "location-gallery-" + slug ; element . id = targetId ; element .…" at bounding box center [486, 294] width 488 height 409
click at [288, 206] on div "var targetId = "location-gallery-" + slug ; element . id = targetId ; element .…" at bounding box center [486, 294] width 488 height 409
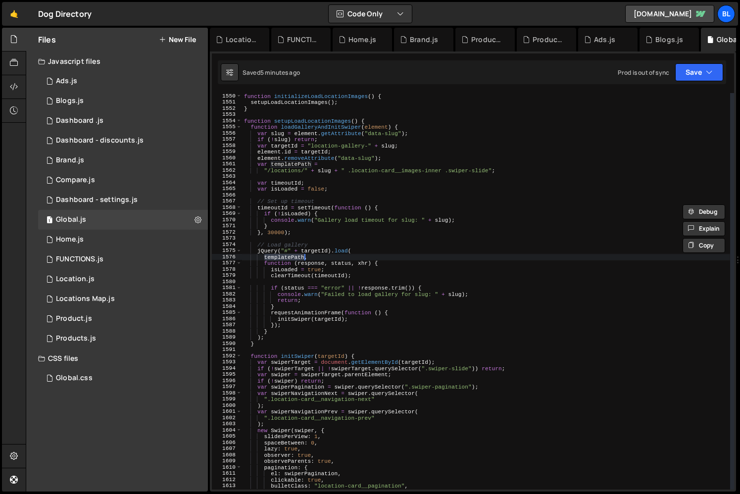
scroll to position [9583, 0]
click at [377, 126] on div "function initializeLoadLocationImages ( ) { setupLoadLocationImages ( ) ; } fun…" at bounding box center [486, 297] width 488 height 409
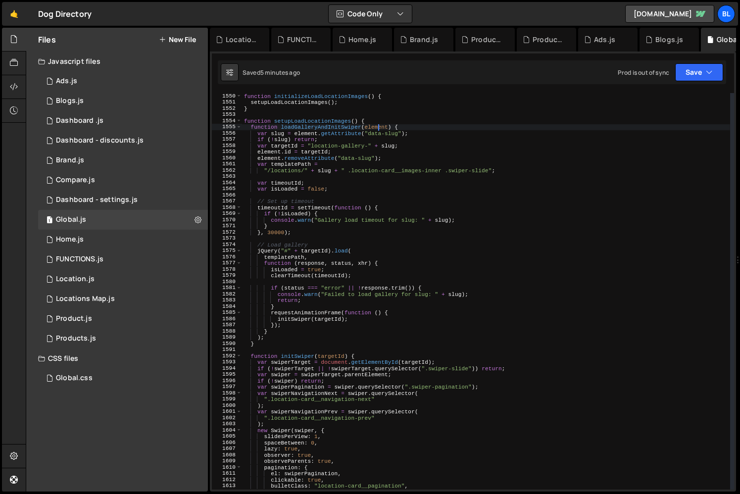
click at [377, 126] on div "function initializeLoadLocationImages ( ) { setupLoadLocationImages ( ) ; } fun…" at bounding box center [486, 297] width 488 height 409
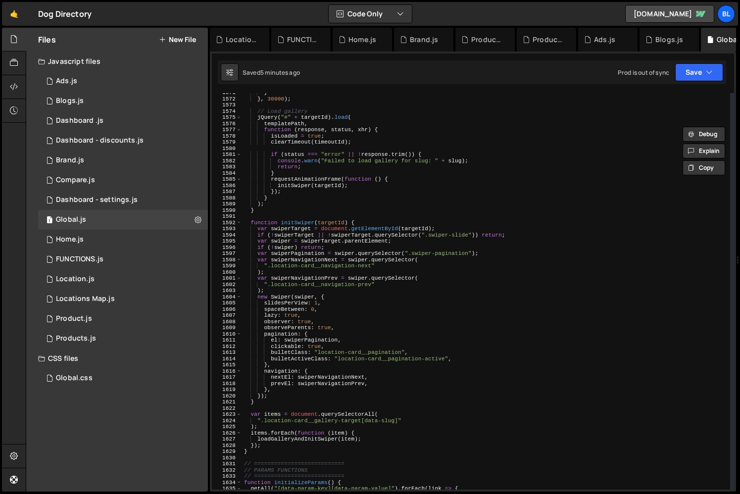
scroll to position [9717, 0]
click at [266, 453] on div "} } , 30000 ) ; // Load gallery jQuery ( "#" + targetId ) . load ( templatePath…" at bounding box center [486, 294] width 488 height 409
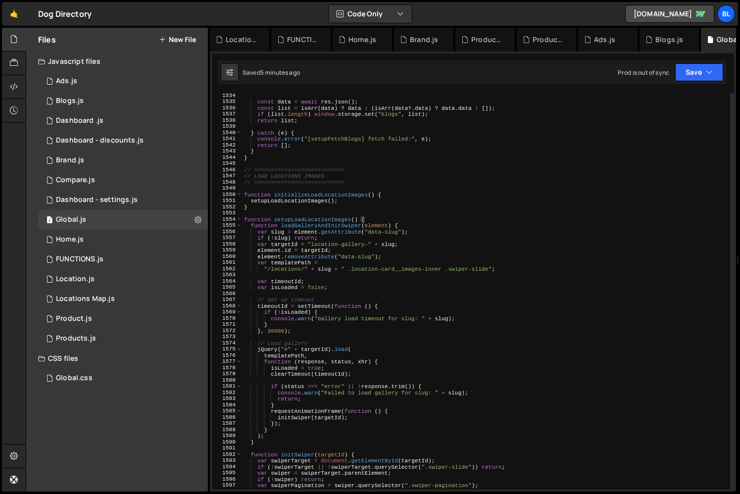
scroll to position [9485, 0]
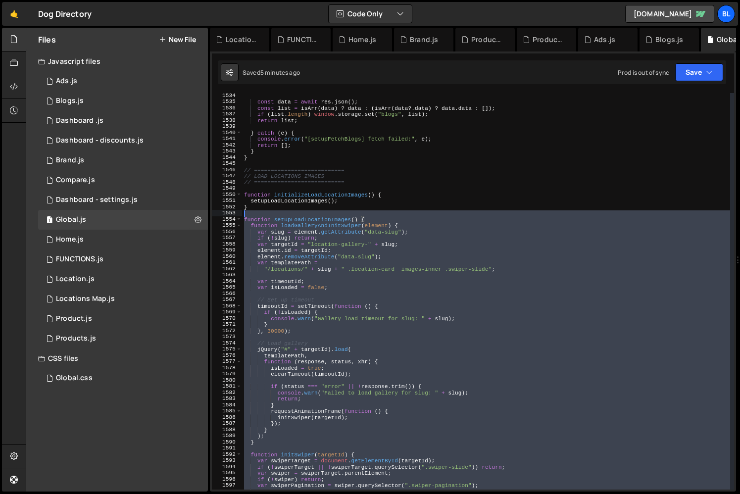
click at [273, 212] on div "const data = await res . json ( ) ; const list = isArr ( data ) ? data : ( isAr…" at bounding box center [486, 297] width 488 height 409
click at [328, 332] on div "const data = await res . json ( ) ; const list = isArr ( data ) ? data : ( isAr…" at bounding box center [486, 297] width 488 height 409
type textarea "}, 30000);"
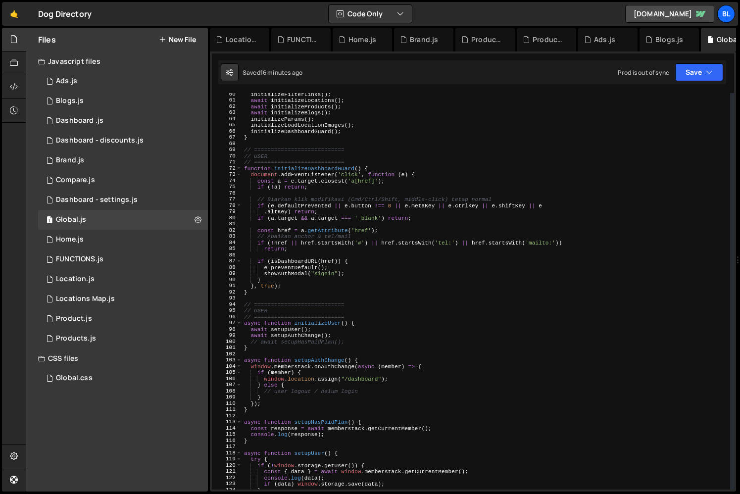
scroll to position [367, 0]
click at [400, 353] on div "initializeFilterLinks ( ) ; await initializeLocations ( ) ; await initializePro…" at bounding box center [486, 295] width 488 height 409
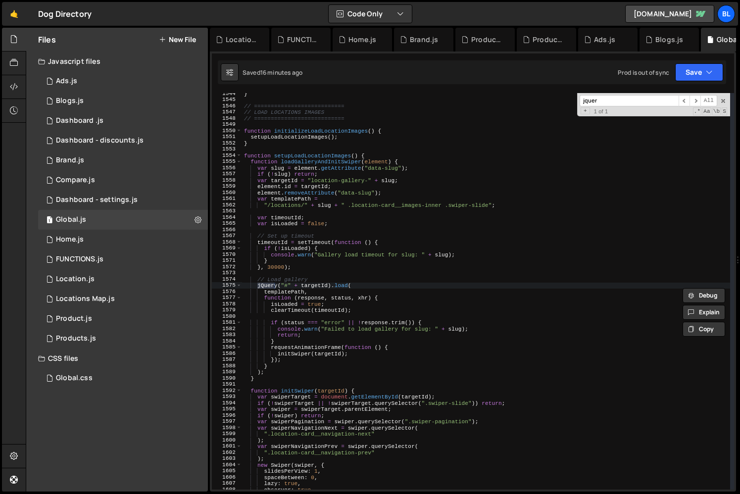
scroll to position [9550, 0]
type input "jquer"
click at [272, 150] on div "} // =========================== // LOAD LOCATIONS IMAGES // ==================…" at bounding box center [486, 294] width 488 height 409
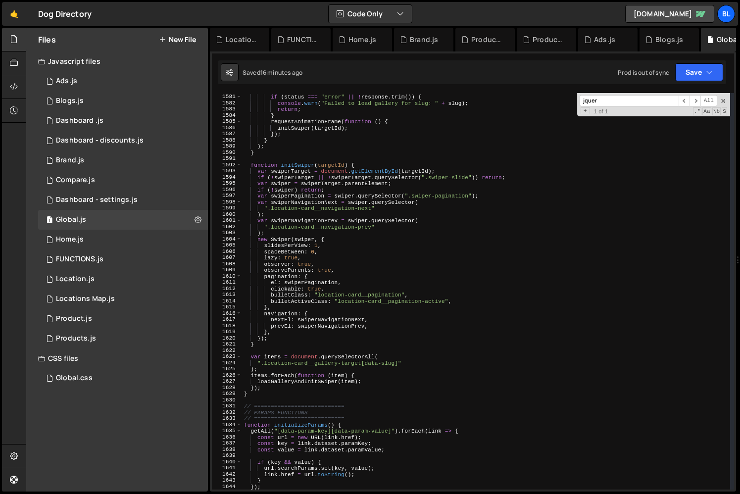
scroll to position [9775, 0]
click at [257, 397] on div "if ( status === "error" || ! response . trim ( )) { console . warn ( "Failed to…" at bounding box center [486, 292] width 488 height 409
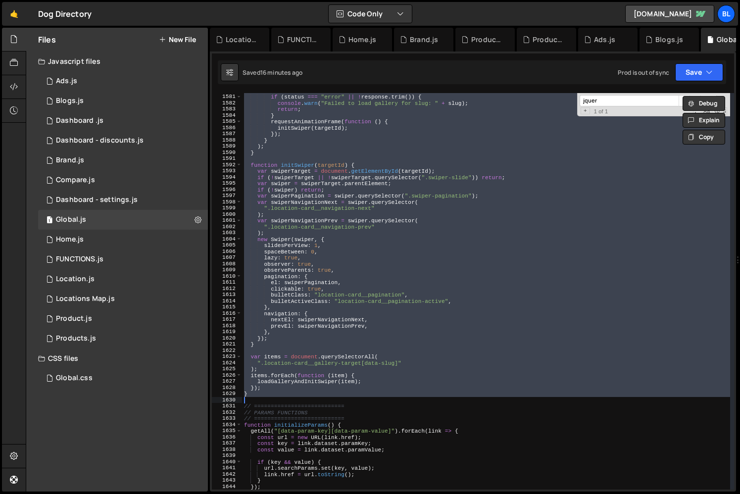
paste textarea
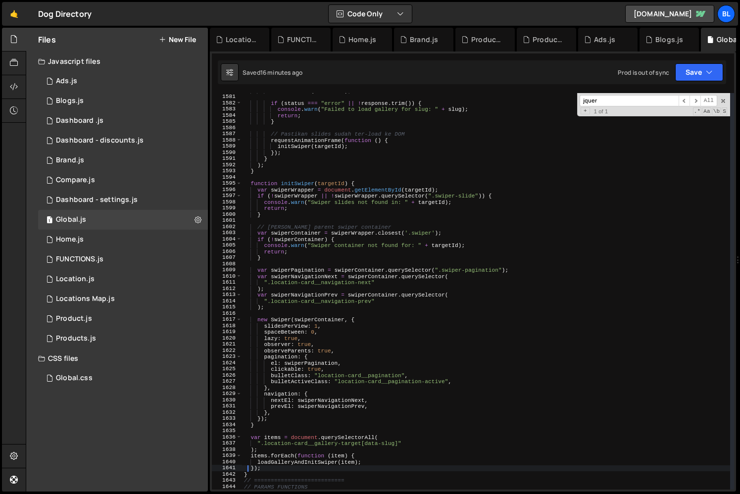
type textarea "}"
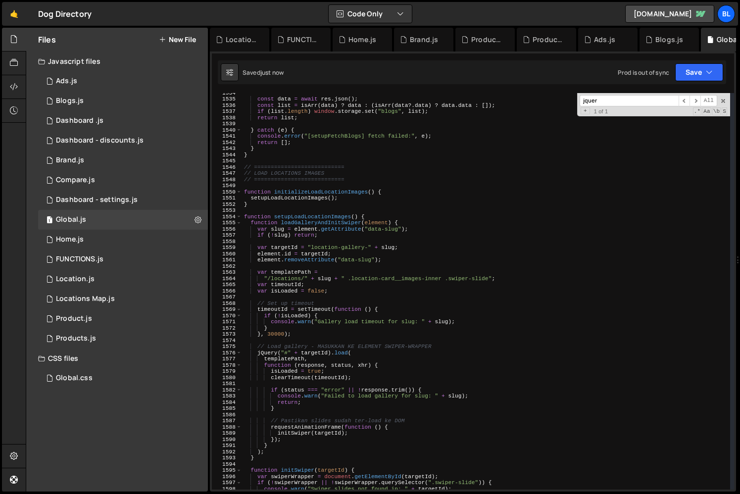
scroll to position [9482, 0]
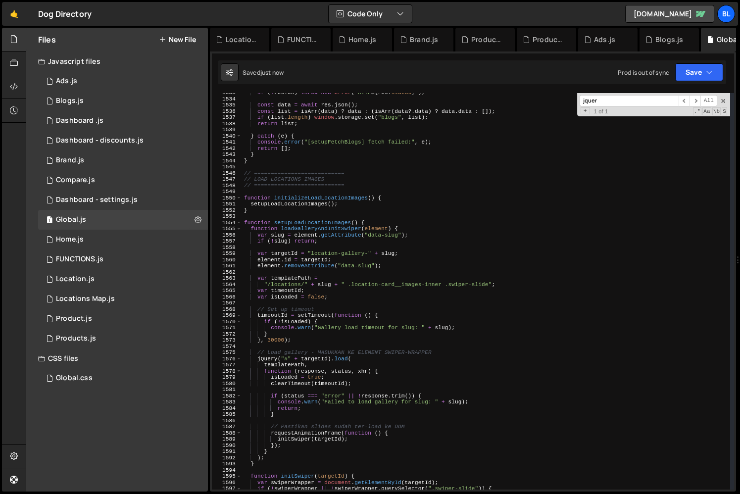
click at [330, 221] on div "if ( ! res . ok ) throw new Error ( ` HTTP ${ res . status } ` ) ; const data =…" at bounding box center [486, 294] width 488 height 409
click at [336, 230] on div "if ( ! res . ok ) throw new Error ( ` HTTP ${ res . status } ` ) ; const data =…" at bounding box center [486, 294] width 488 height 409
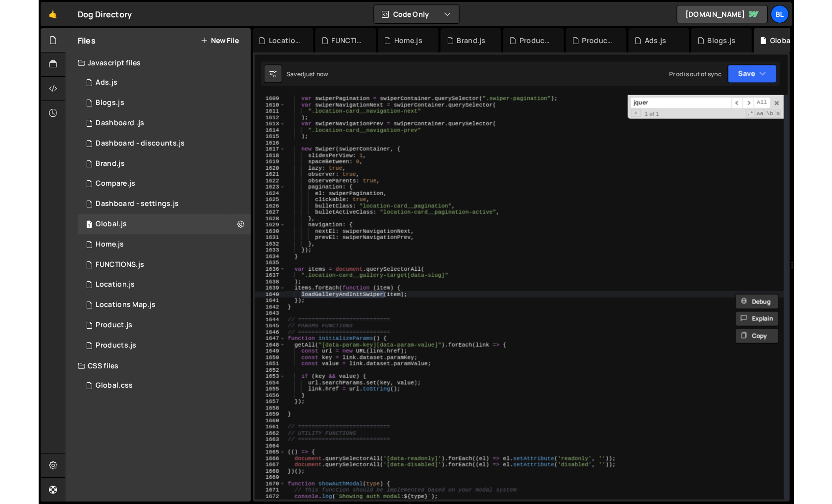
scroll to position [9948, 0]
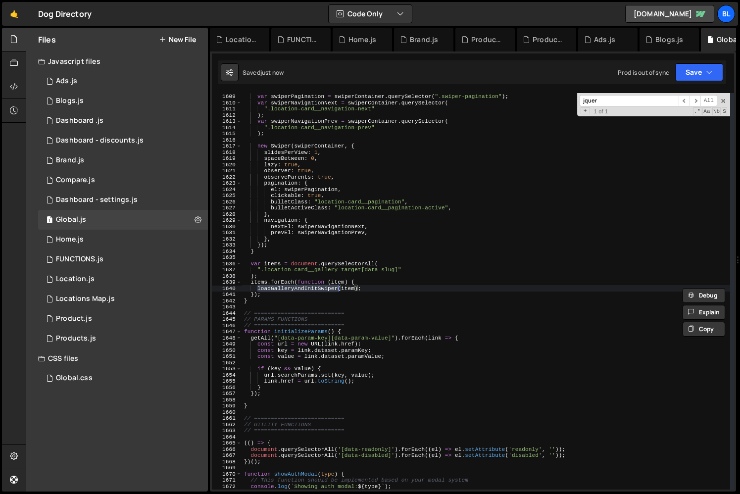
click at [341, 294] on div "var swiperPagination = swiperContainer . querySelector ( ".swiper-pagination" )…" at bounding box center [486, 291] width 488 height 409
click at [260, 302] on div "var swiperPagination = swiperContainer . querySelector ( ".swiper-pagination" )…" at bounding box center [486, 291] width 488 height 409
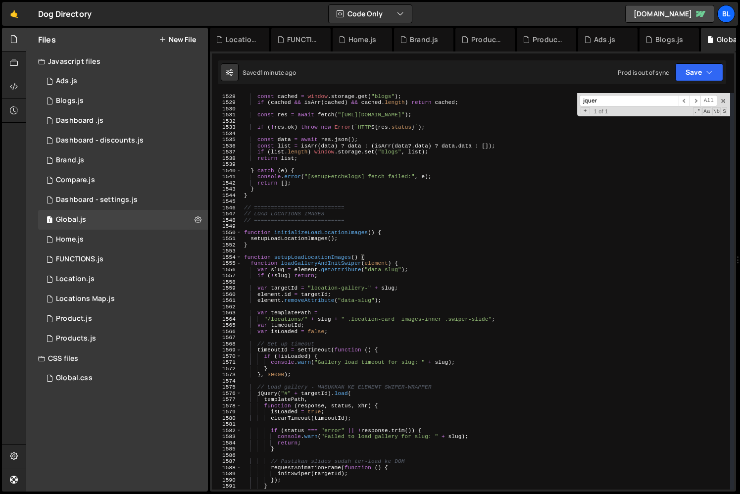
scroll to position [9421, 0]
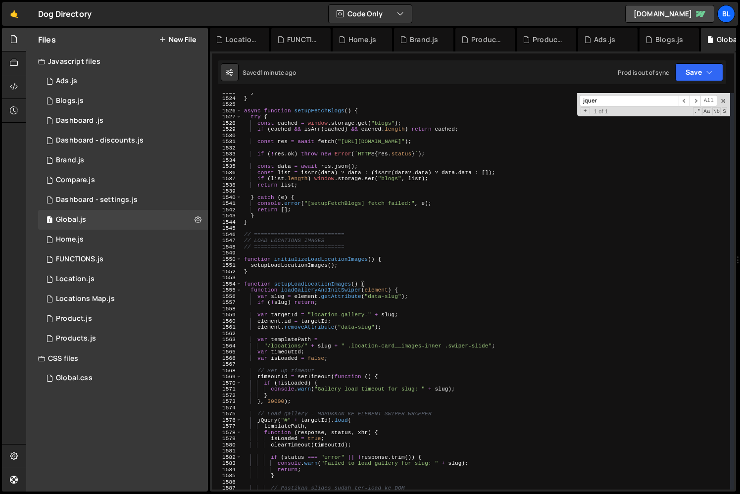
click at [271, 251] on div "} } async function setupFetchBlogs ( ) { try { const cached = window . storage …" at bounding box center [486, 293] width 488 height 409
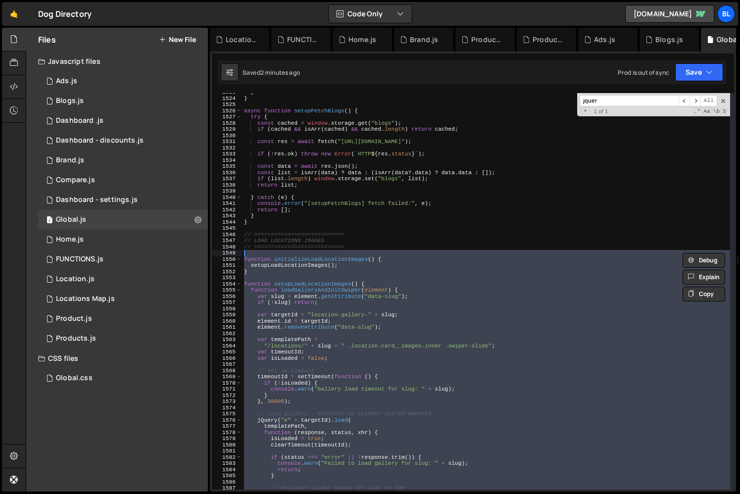
click at [327, 352] on div "} } async function setupFetchBlogs ( ) { try { const cached = window . storage …" at bounding box center [486, 293] width 488 height 409
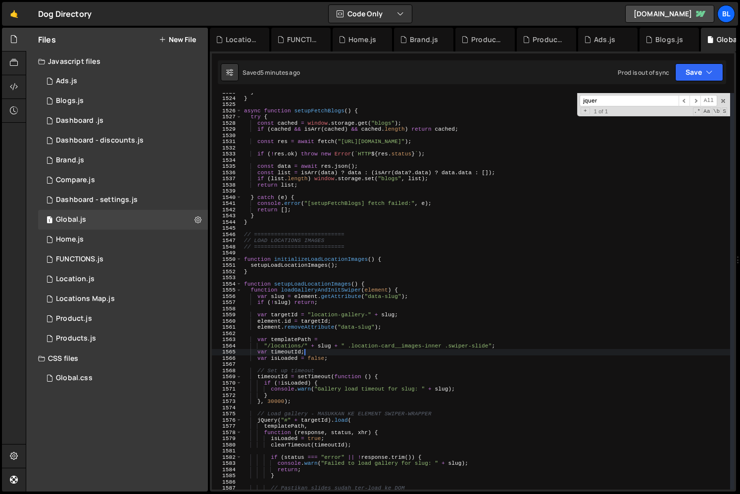
click at [260, 249] on div "} } async function setupFetchBlogs ( ) { try { const cached = window . storage …" at bounding box center [486, 293] width 488 height 409
type textarea "// ==========================="
click at [283, 252] on div "} } async function setupFetchBlogs ( ) { try { const cached = window . storage …" at bounding box center [486, 293] width 488 height 409
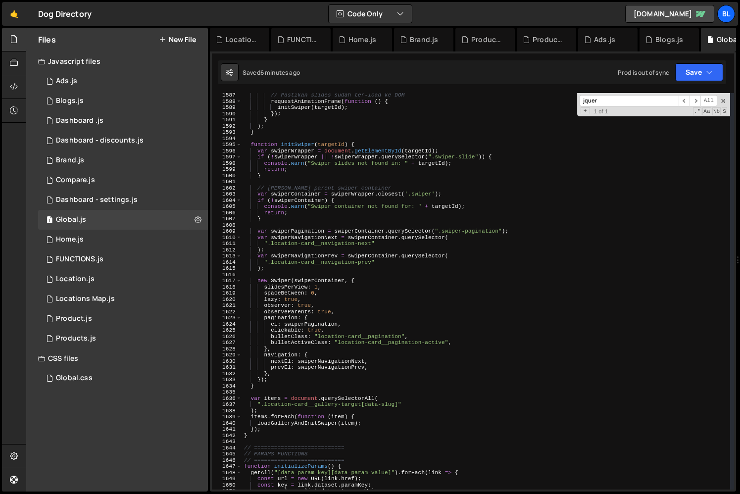
scroll to position [9814, 0]
click at [258, 439] on div "// Pastikan slides sudah ter-load ke DOM requestAnimationFrame ( function ( ) {…" at bounding box center [486, 296] width 488 height 409
type textarea "}"
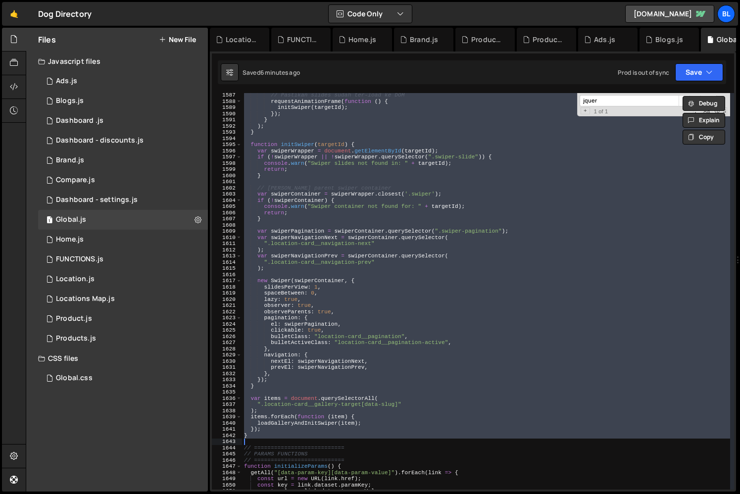
paste textarea
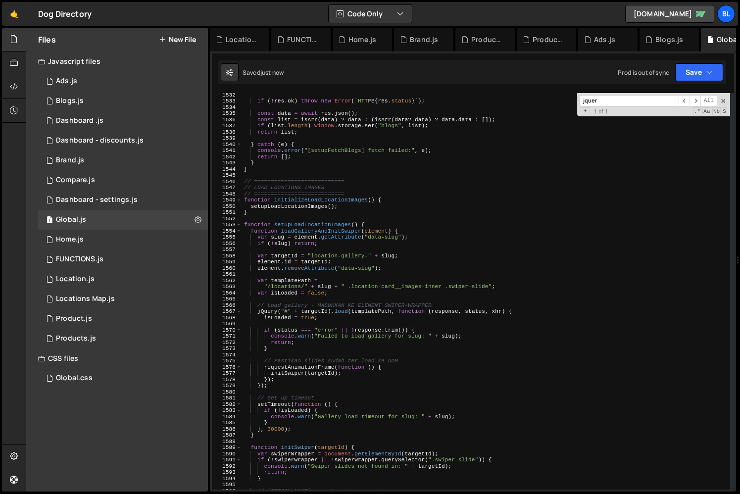
scroll to position [9473, 0]
click at [361, 214] on div "if ( ! res . ok ) throw new Error ( ` HTTP ${ res . status } ` ) ; const data =…" at bounding box center [486, 296] width 488 height 409
click at [317, 202] on div "if ( ! res . ok ) throw new Error ( ` HTTP ${ res . status } ` ) ; const data =…" at bounding box center [486, 296] width 488 height 409
click at [307, 203] on div "if ( ! res . ok ) throw new Error ( ` HTTP ${ res . status } ` ) ; const data =…" at bounding box center [486, 296] width 488 height 409
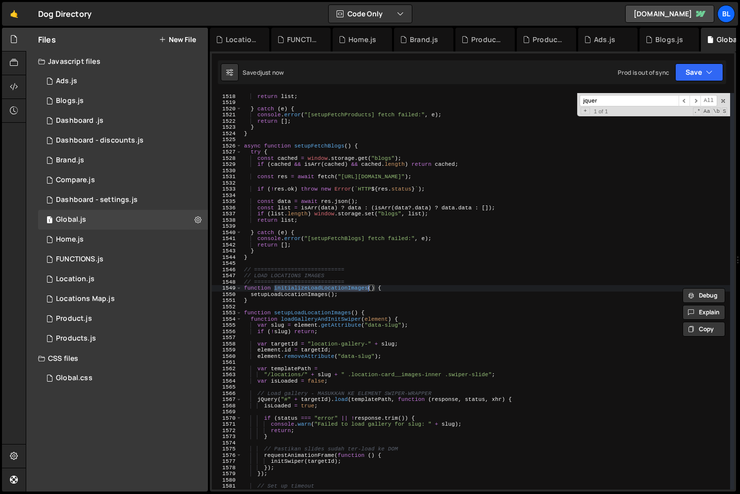
scroll to position [9385, 0]
click at [292, 289] on div "if ( list . length ) window . storage . set ( "products" , list ) ; return list…" at bounding box center [486, 291] width 488 height 409
click at [291, 295] on div "if ( list . length ) window . storage . set ( "products" , list ) ; return list…" at bounding box center [486, 291] width 488 height 409
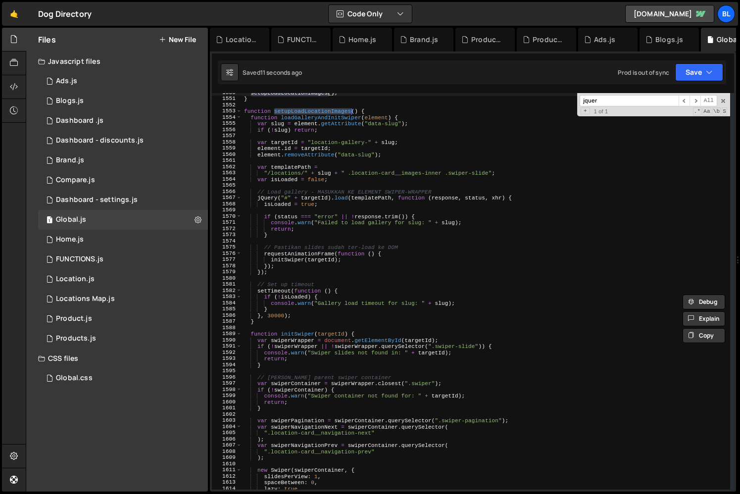
scroll to position [9582, 0]
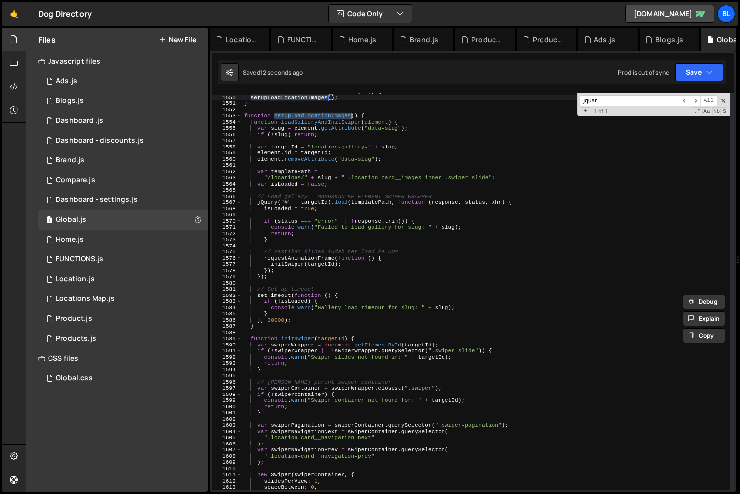
click at [320, 124] on div "function initializeLoadLocationImages ( ) { setupLoadLocationImages ( ) ; } fun…" at bounding box center [486, 292] width 488 height 409
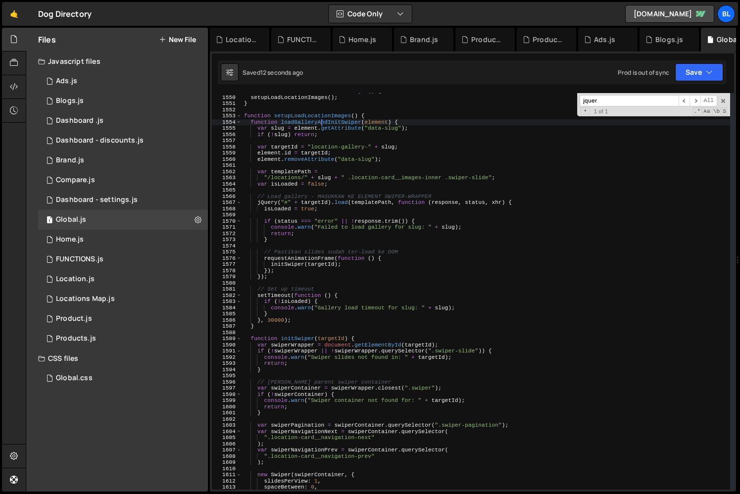
click at [320, 124] on div "function initializeLoadLocationImages ( ) { setupLoadLocationImages ( ) ; } fun…" at bounding box center [486, 292] width 488 height 409
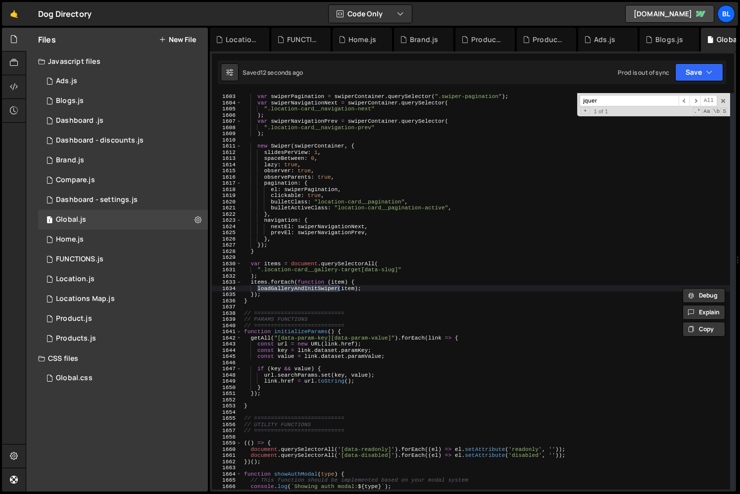
scroll to position [9911, 0]
click at [295, 296] on div "var swiperPagination = swiperContainer . querySelector ( ".swiper-pagination" )…" at bounding box center [486, 291] width 488 height 409
click at [268, 317] on div "var swiperPagination = swiperContainer . querySelector ( ".swiper-pagination" )…" at bounding box center [486, 291] width 488 height 409
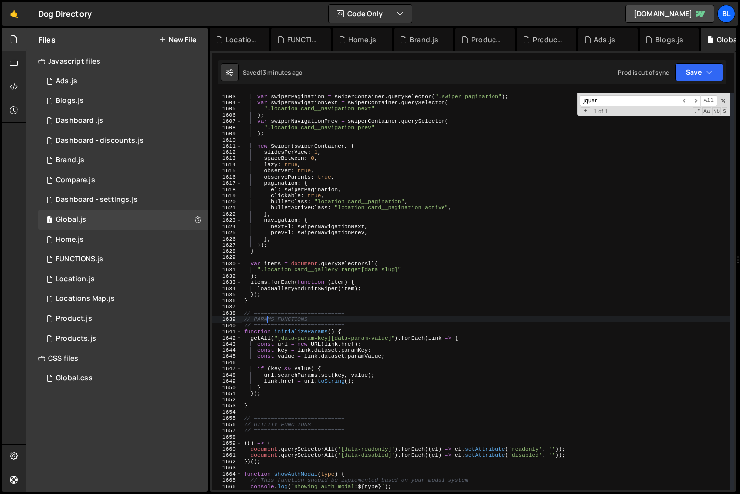
click at [269, 299] on div "var swiperPagination = swiperContainer . querySelector ( ".swiper-pagination" )…" at bounding box center [486, 291] width 488 height 409
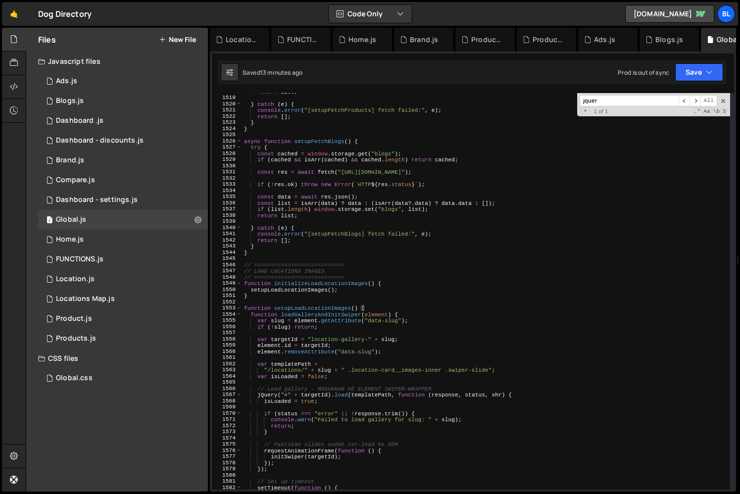
scroll to position [9389, 0]
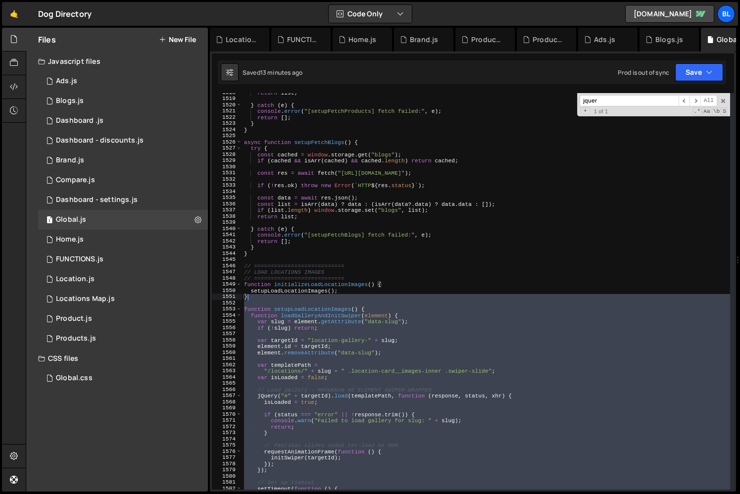
click at [252, 298] on div "return list ; } catch ( e ) { console . error ( "[setupFetchProducts] fetch fai…" at bounding box center [486, 294] width 488 height 409
type textarea "}"
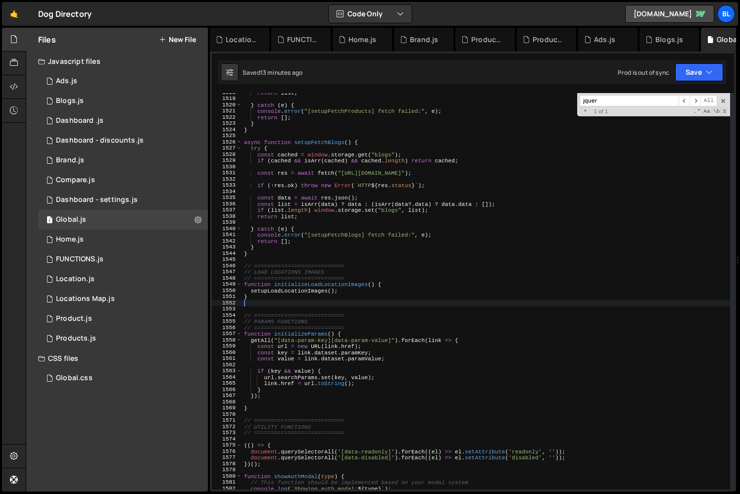
paste textarea "}"
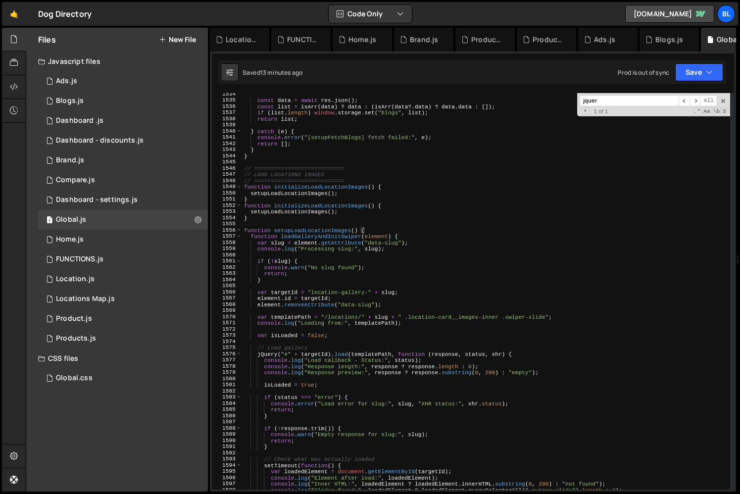
scroll to position [9459, 0]
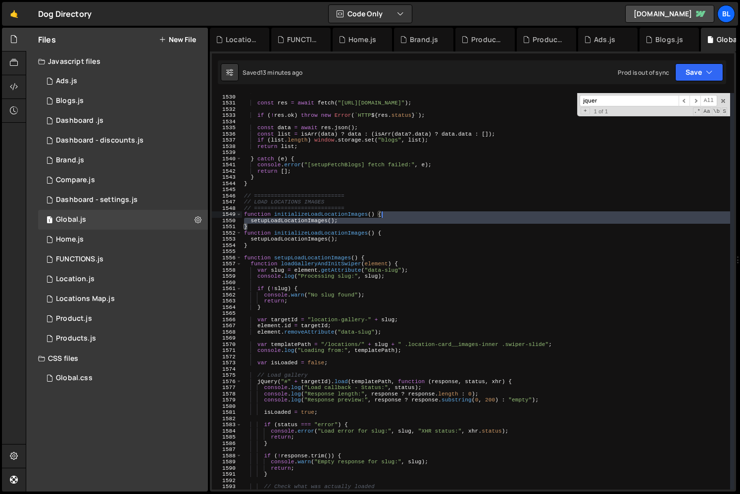
drag, startPoint x: 371, startPoint y: 225, endPoint x: 382, endPoint y: 214, distance: 15.1
click at [382, 214] on div "if ( cached && isArr ( cached ) && cached . length ) return cached ; const res …" at bounding box center [486, 292] width 488 height 409
click at [368, 206] on div "if ( cached && isArr ( cached ) && cached . length ) return cached ; const res …" at bounding box center [486, 292] width 488 height 409
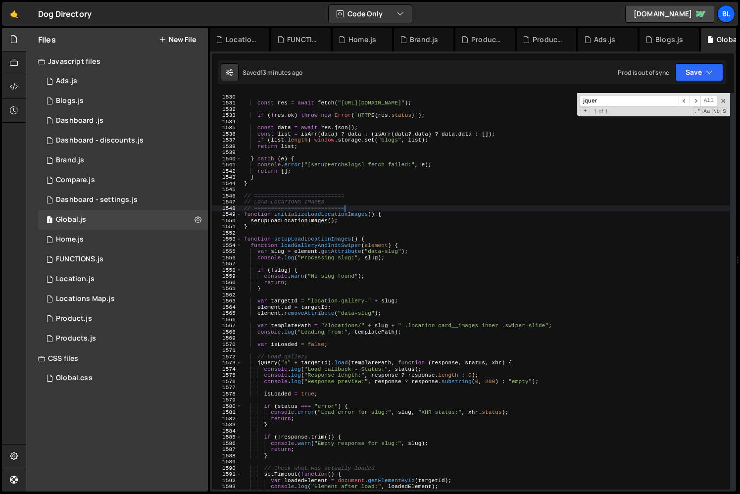
click at [352, 226] on div "if ( cached && isArr ( cached ) && cached . length ) return cached ; const res …" at bounding box center [486, 292] width 488 height 409
click at [270, 229] on div "if ( cached && isArr ( cached ) && cached . length ) return cached ; const res …" at bounding box center [486, 292] width 488 height 409
click at [280, 229] on div "if ( cached && isArr ( cached ) && cached . length ) return cached ; const res …" at bounding box center [486, 292] width 488 height 409
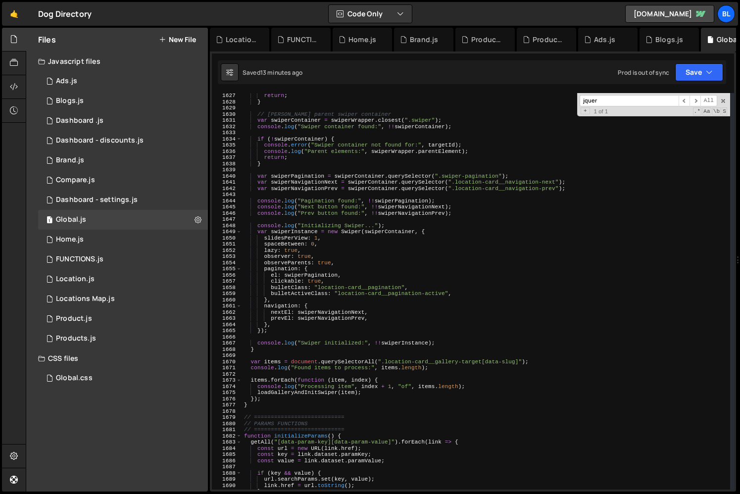
scroll to position [10061, 0]
click at [265, 410] on div "return ; } // [PERSON_NAME] parent swiper container var swiperContainer = swipe…" at bounding box center [486, 297] width 488 height 409
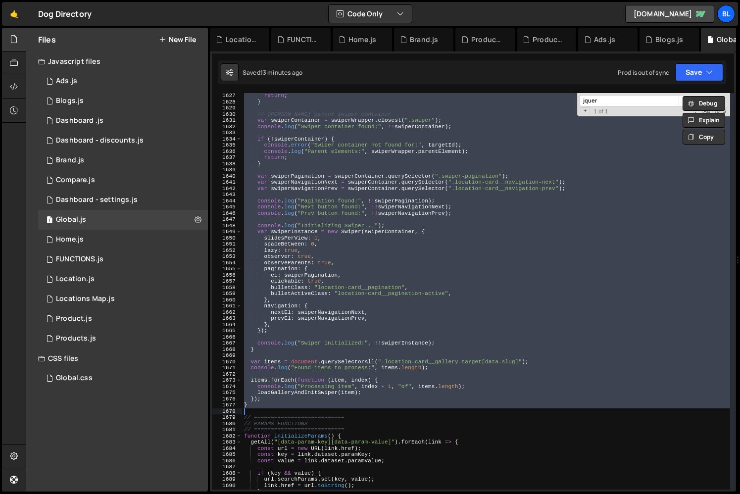
type textarea "}"
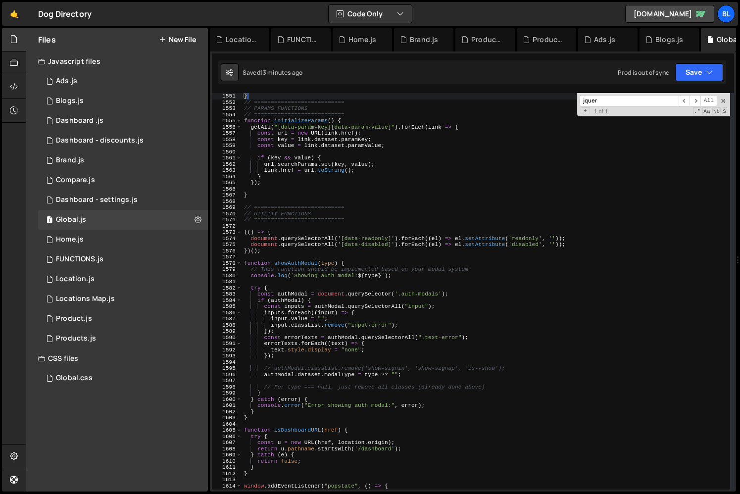
paste textarea
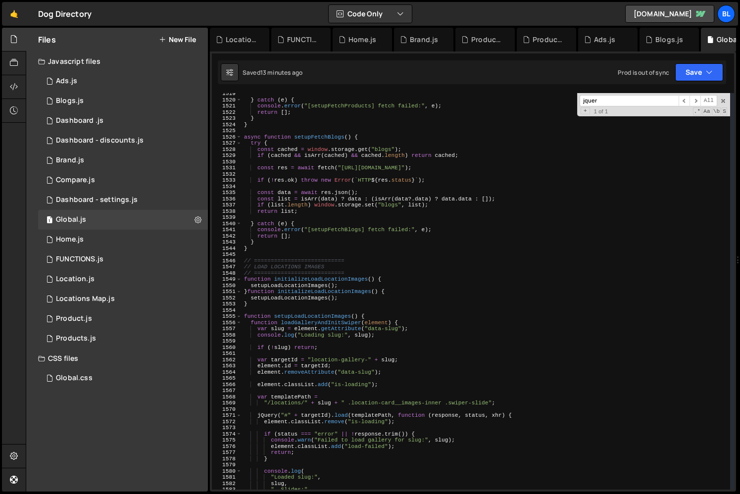
scroll to position [9392, 0]
click at [355, 287] on div "} catch ( e ) { console . error ( "[setupFetchProducts] fetch failed:" , e ) ; …" at bounding box center [486, 297] width 488 height 409
click at [395, 274] on div "} catch ( e ) { console . error ( "[setupFetchProducts] fetch failed:" , e ) ; …" at bounding box center [486, 297] width 488 height 409
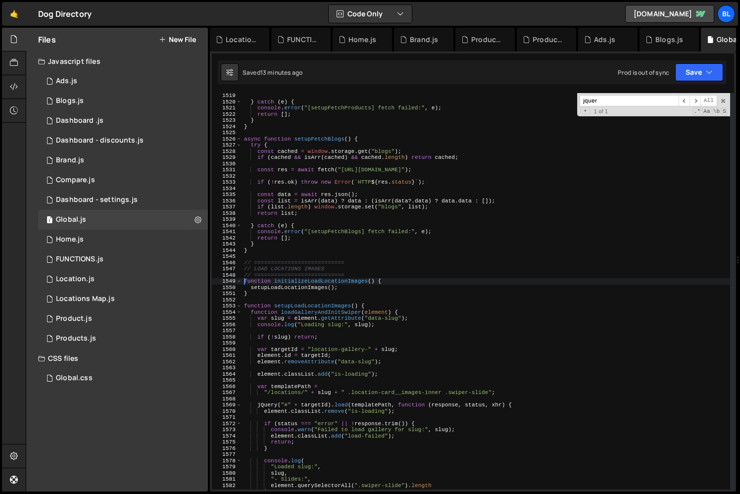
click at [393, 312] on div "} catch ( e ) { console . error ( "[setupFetchProducts] fetch failed:" , e ) ; …" at bounding box center [486, 297] width 488 height 409
type textarea "function loadGalleryAndInitSwiper(element) {"
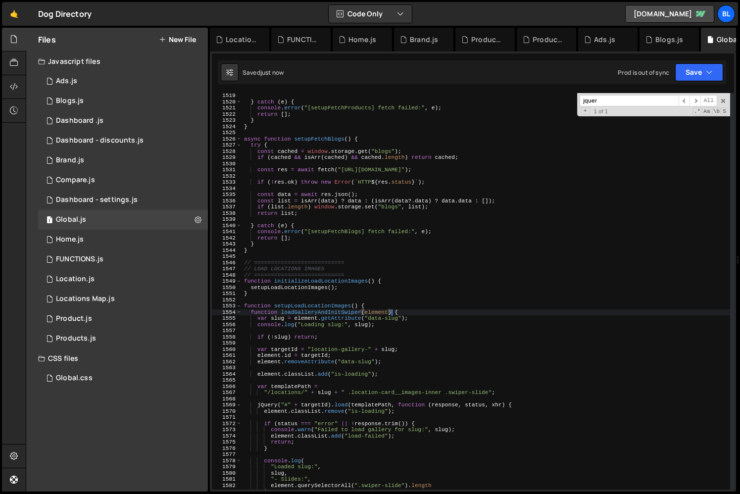
click at [393, 341] on div "} catch ( e ) { console . error ( "[setupFetchProducts] fetch failed:" , e ) ; …" at bounding box center [486, 297] width 488 height 409
